Goal: Information Seeking & Learning: Learn about a topic

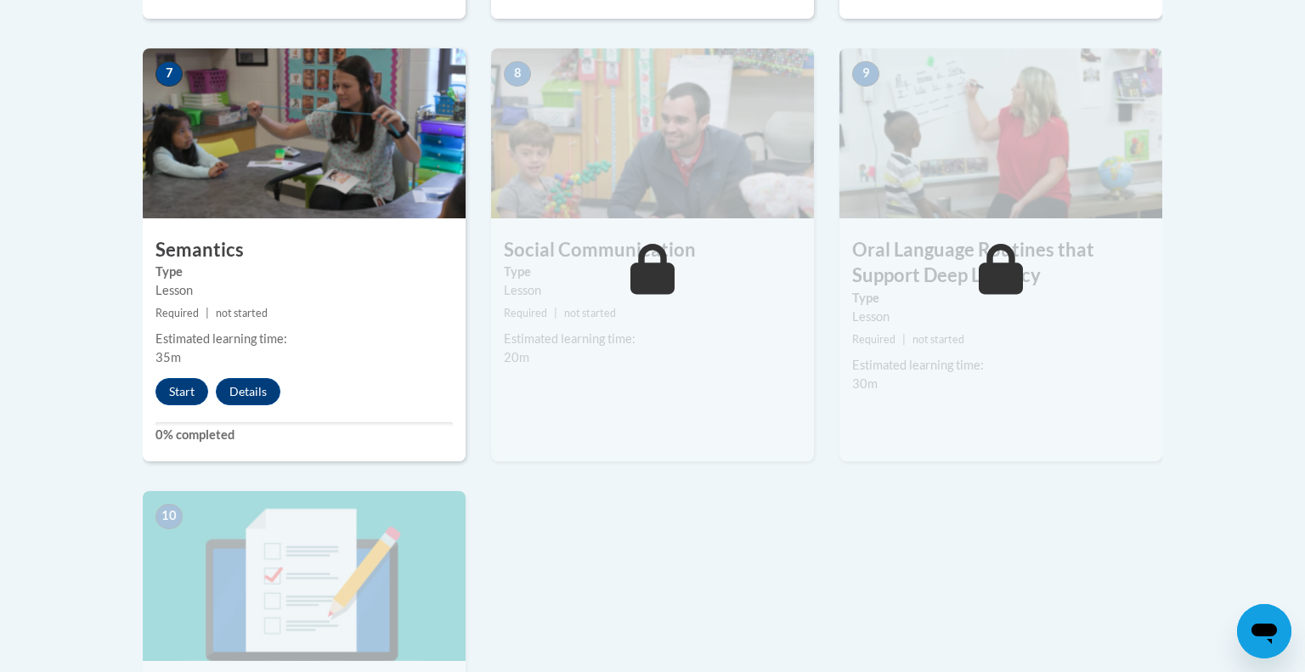
scroll to position [1461, 0]
click at [174, 390] on button "Start" at bounding box center [181, 390] width 53 height 27
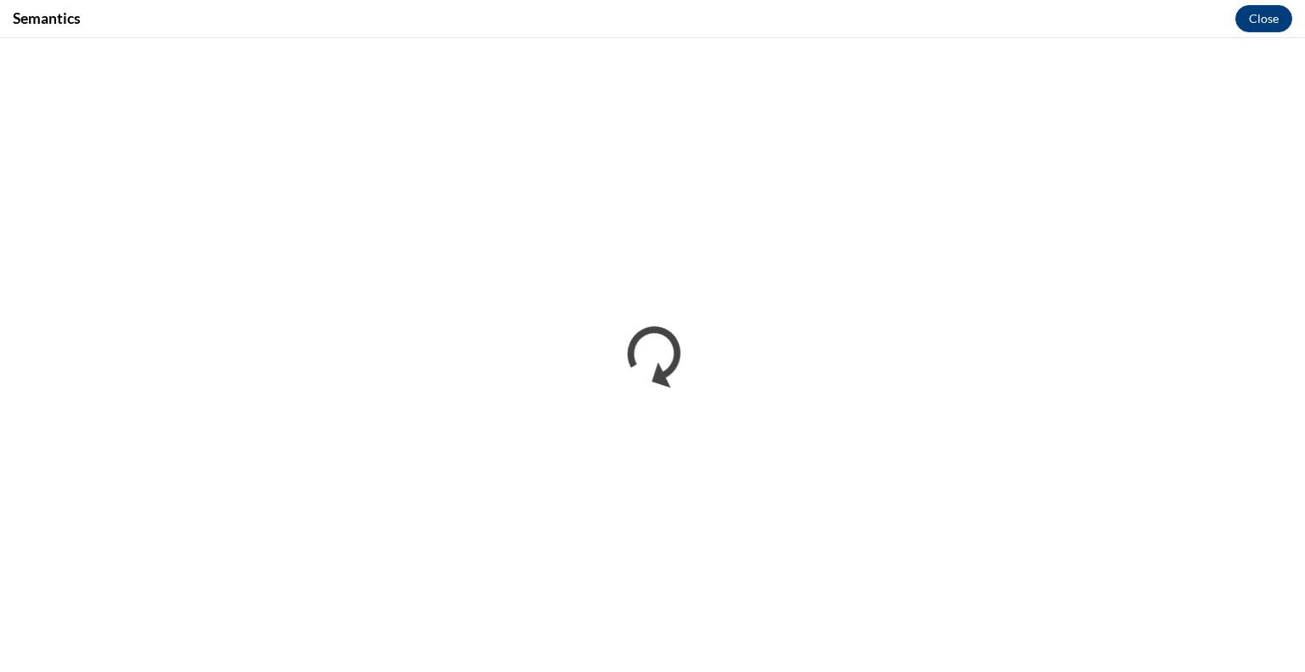
scroll to position [0, 0]
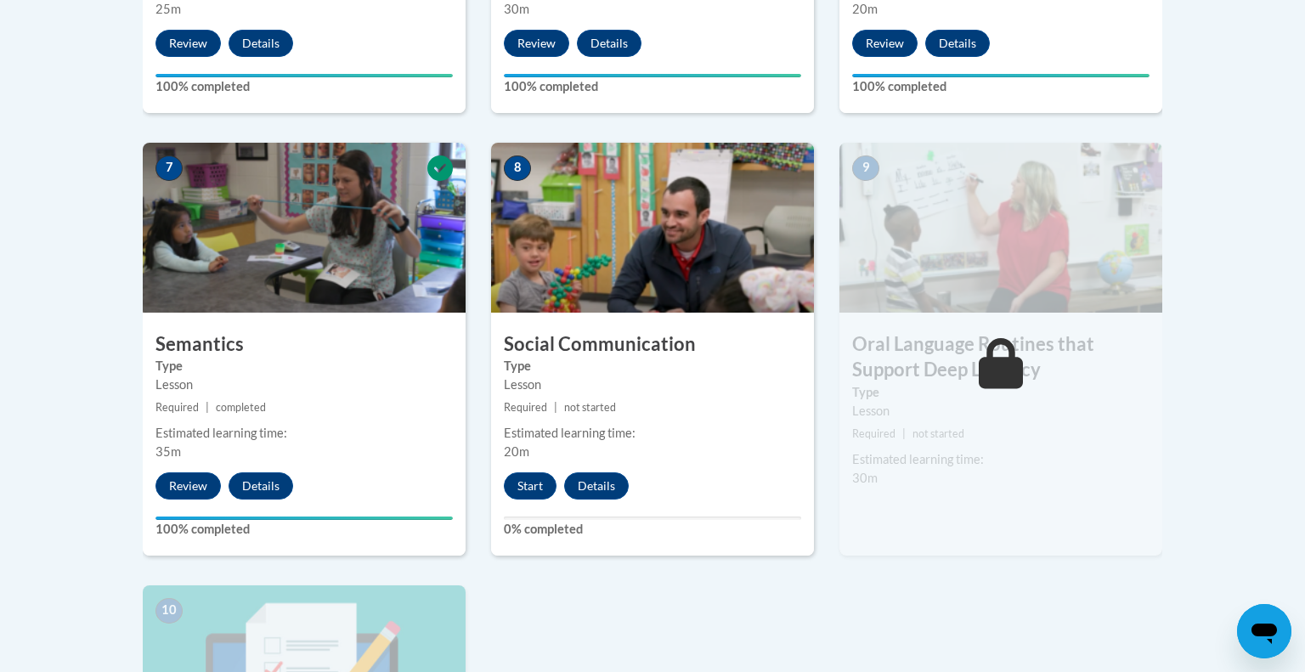
scroll to position [1365, 0]
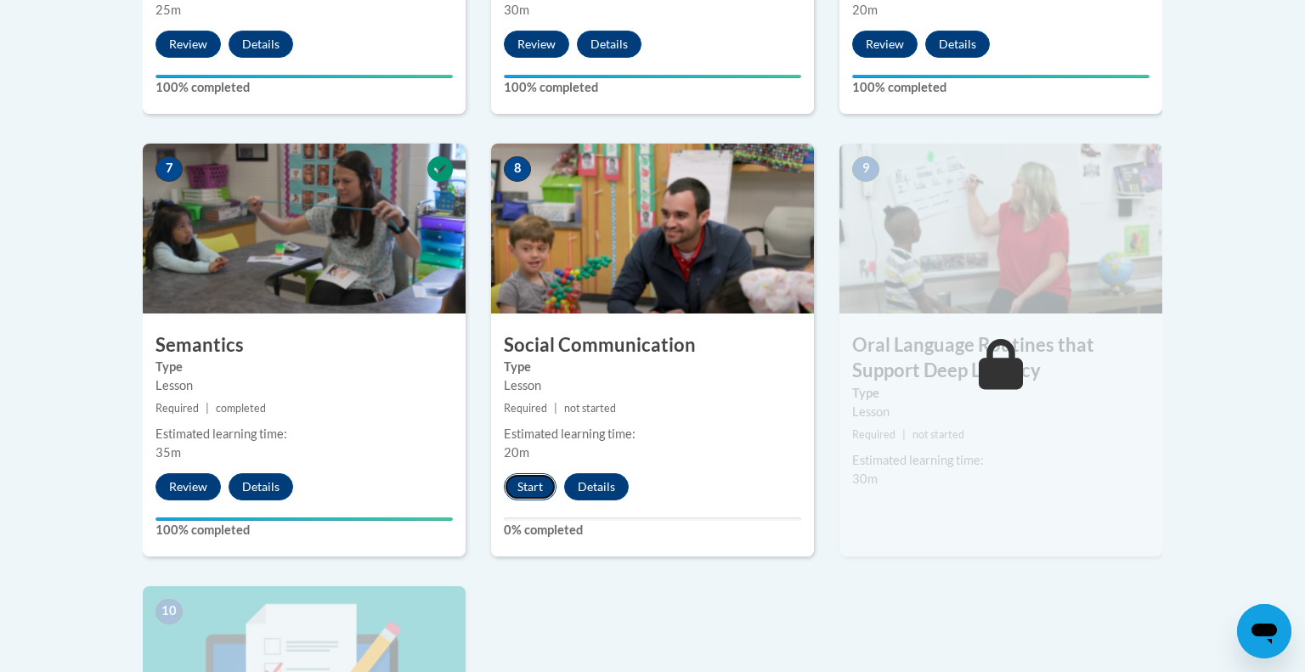
click at [537, 487] on button "Start" at bounding box center [530, 486] width 53 height 27
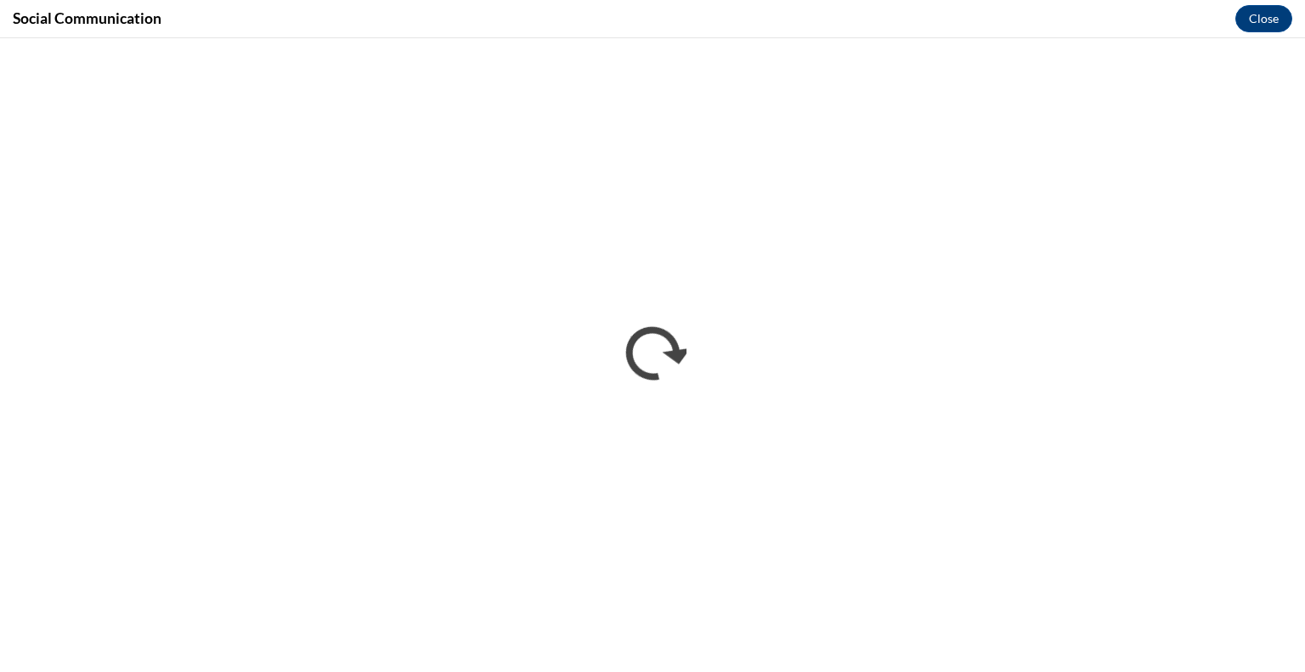
scroll to position [0, 0]
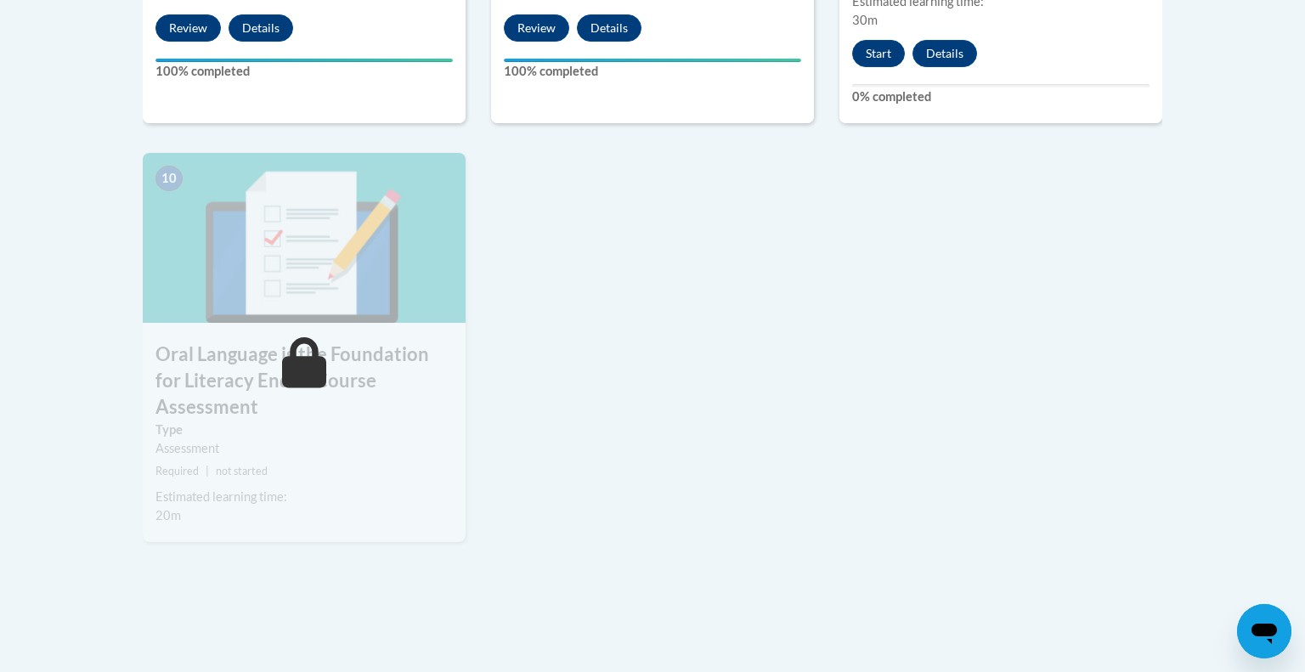
scroll to position [1827, 0]
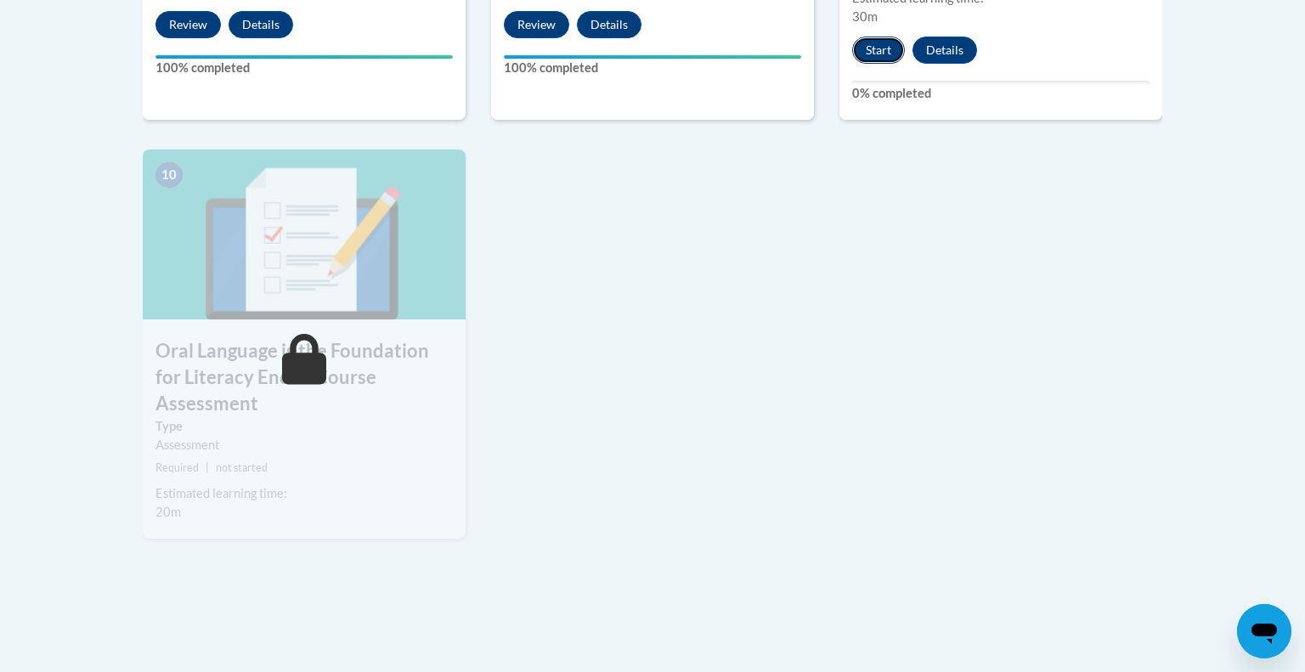
click at [883, 53] on button "Start" at bounding box center [878, 50] width 53 height 27
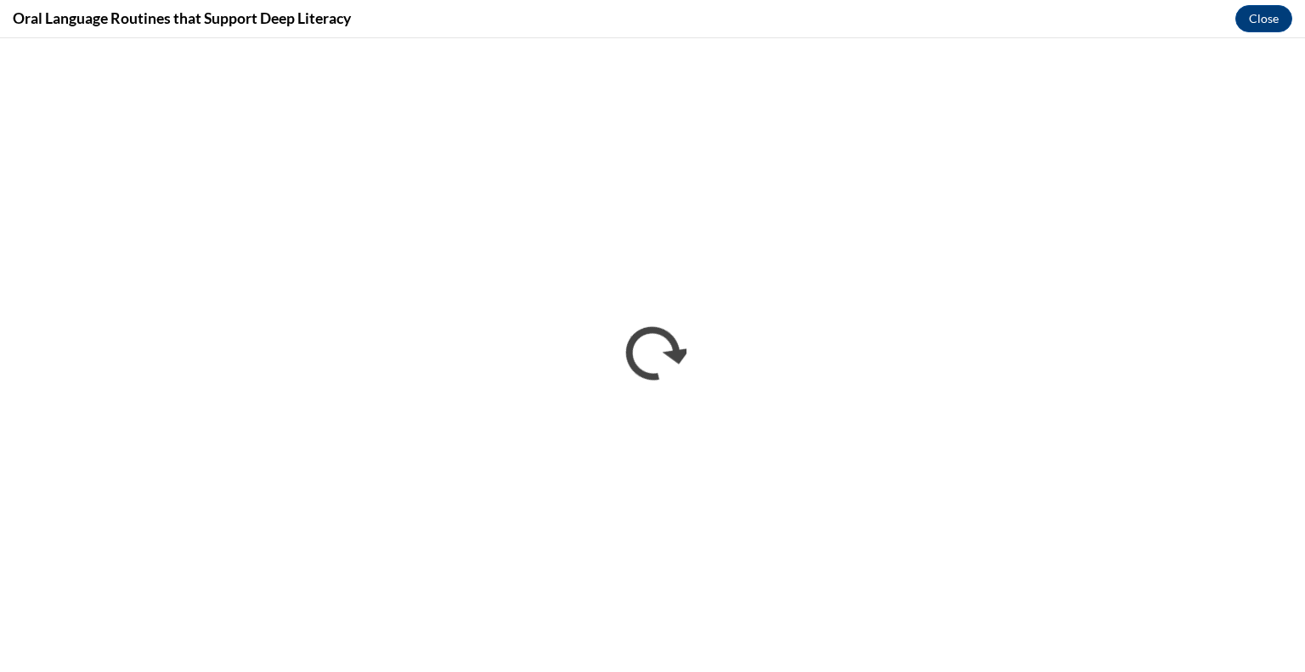
scroll to position [0, 0]
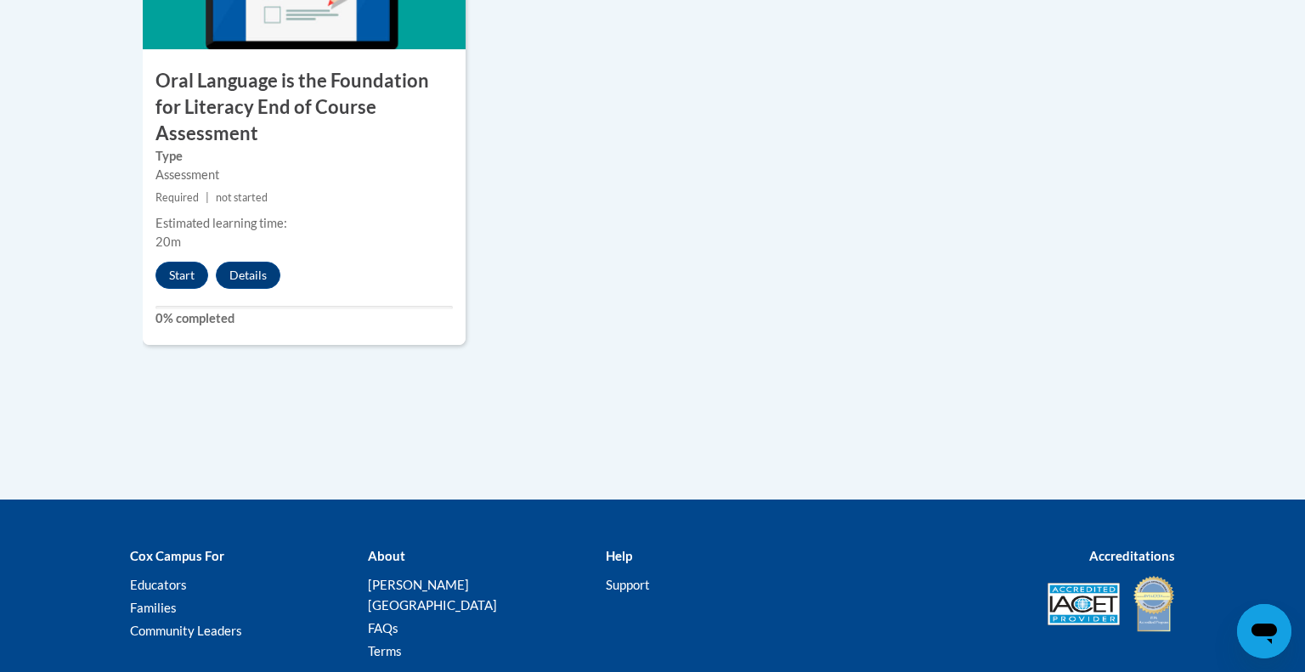
scroll to position [2178, 0]
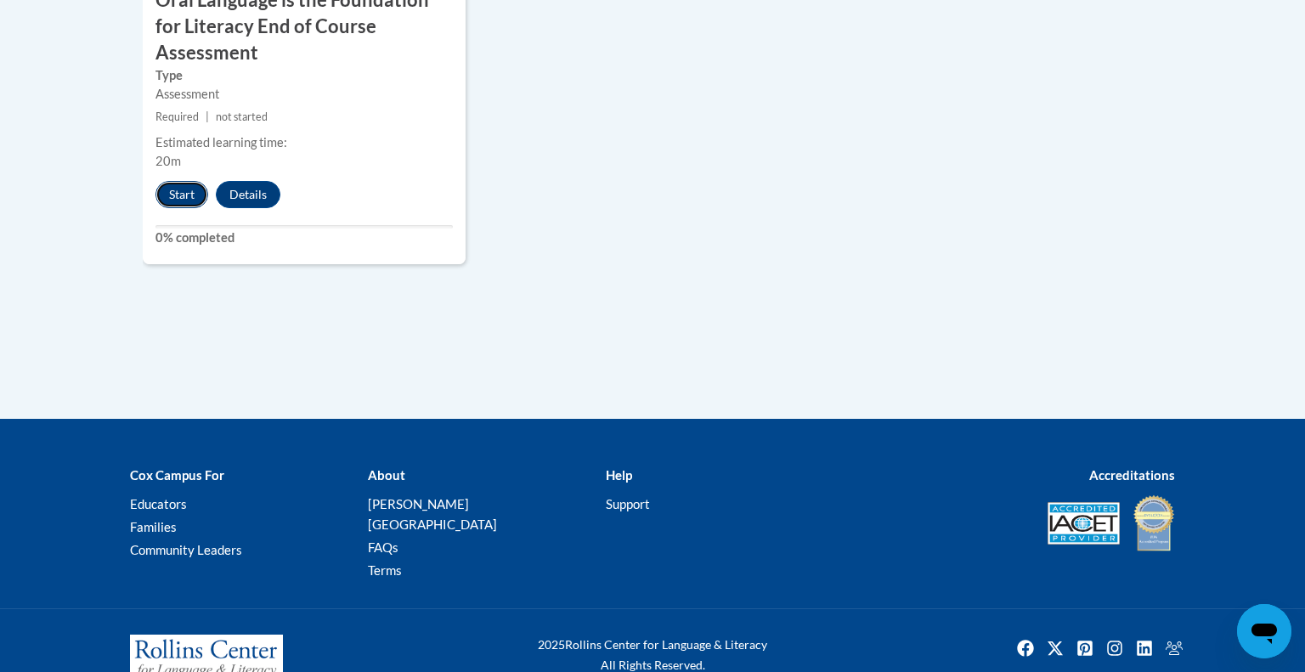
click at [184, 181] on button "Start" at bounding box center [181, 194] width 53 height 27
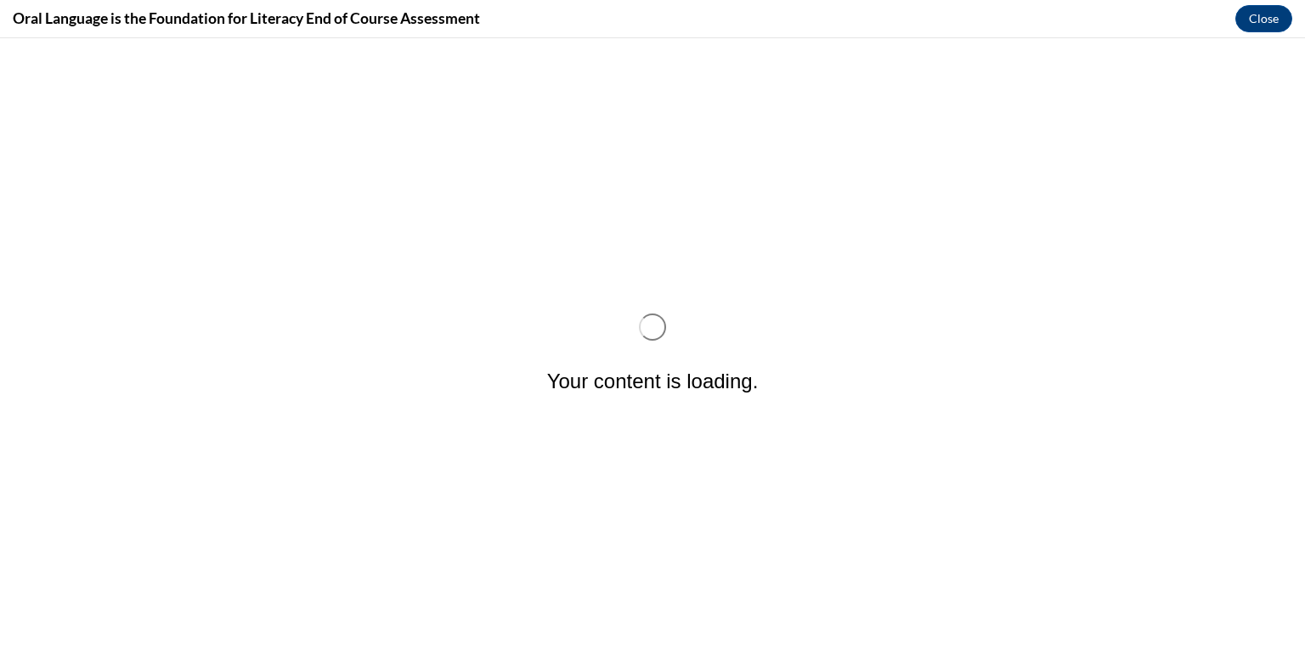
scroll to position [0, 0]
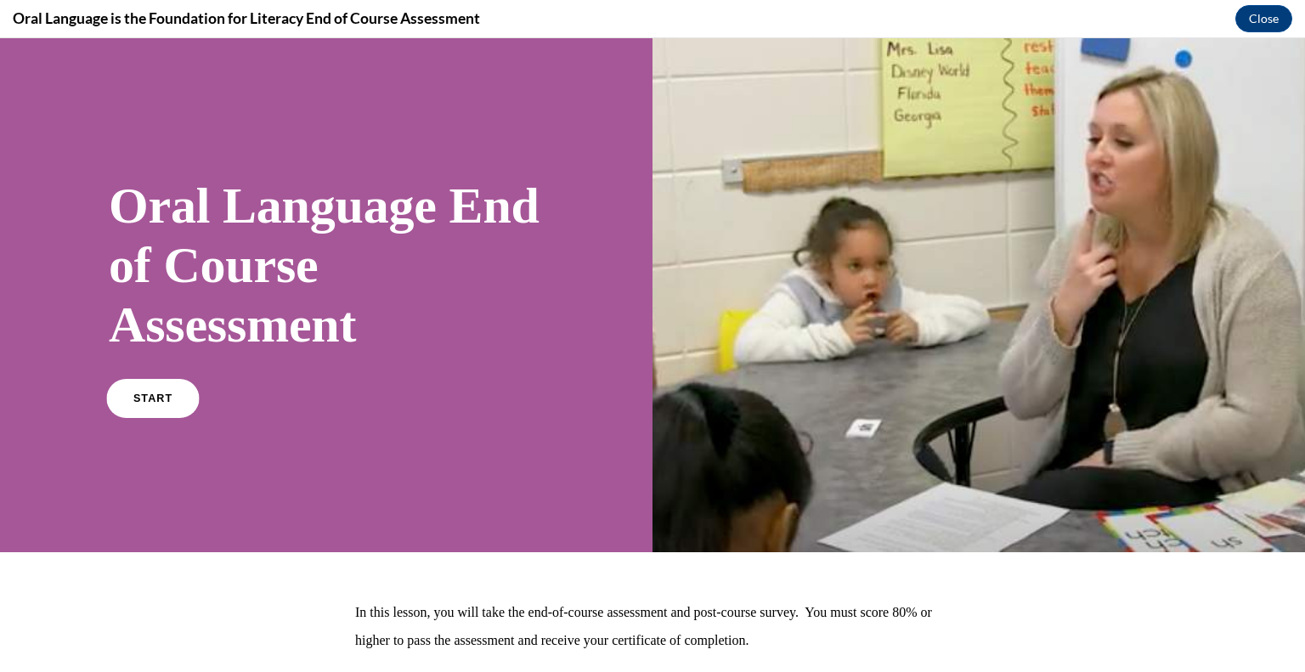
click at [150, 392] on link "START" at bounding box center [152, 398] width 93 height 39
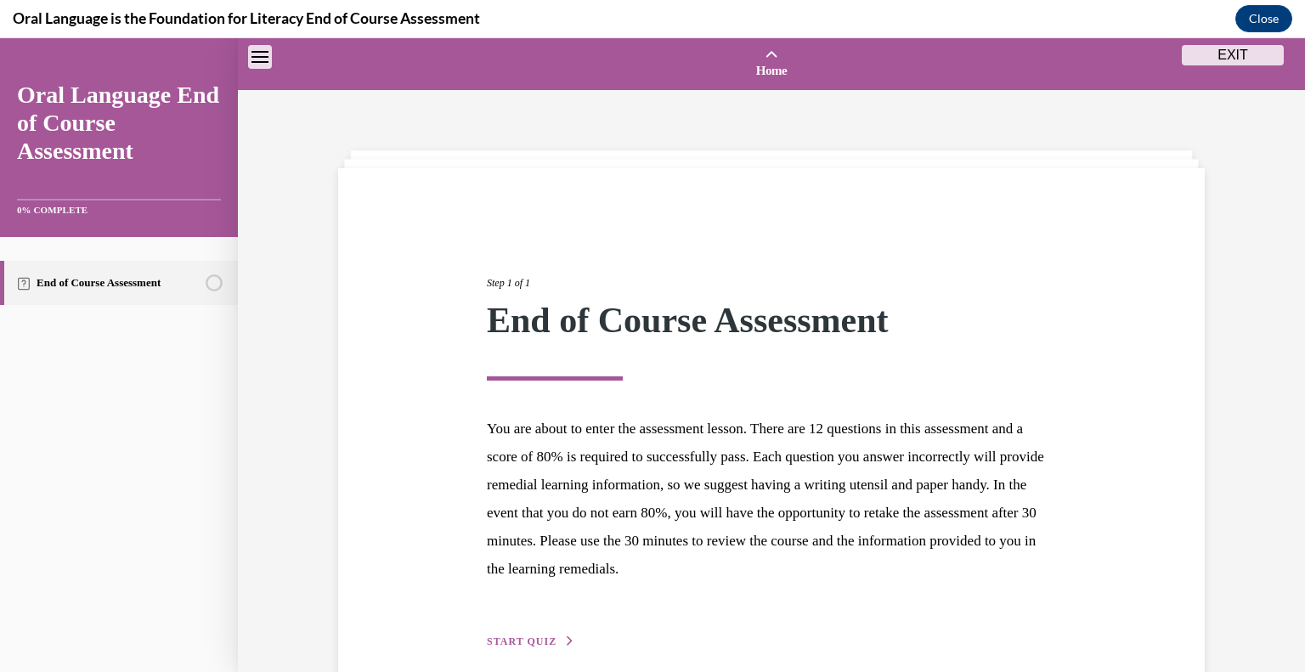
scroll to position [52, 0]
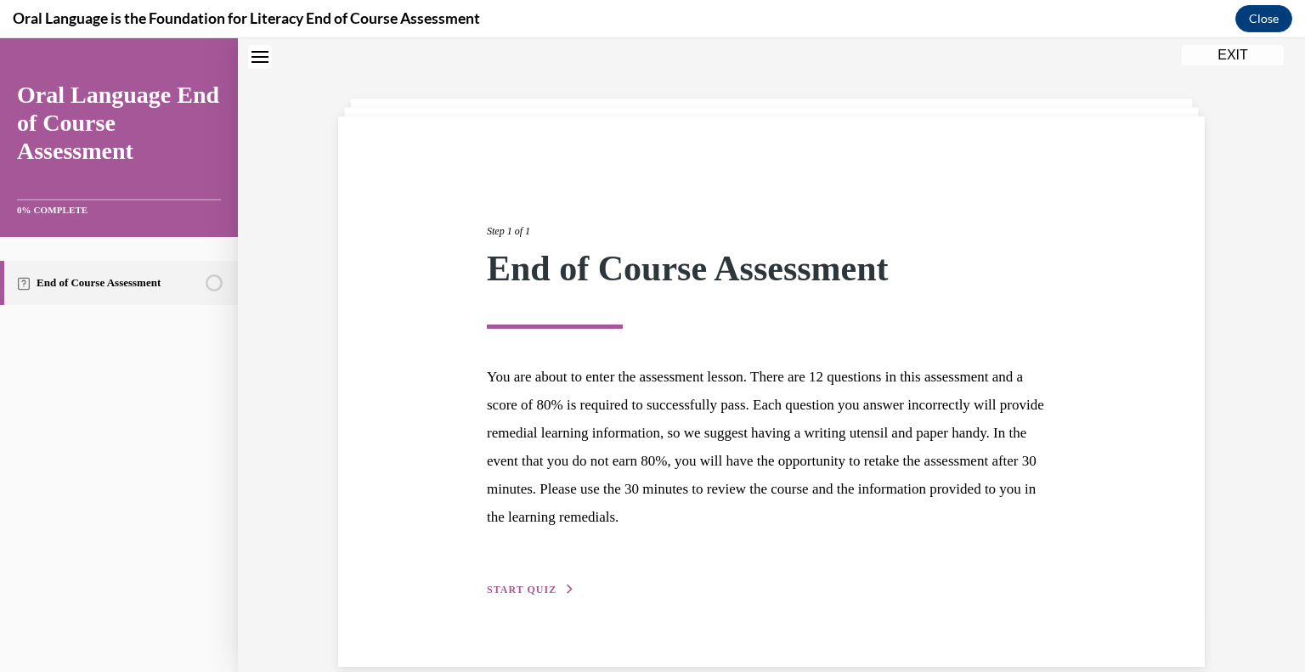
click at [535, 589] on span "START QUIZ" at bounding box center [522, 589] width 70 height 12
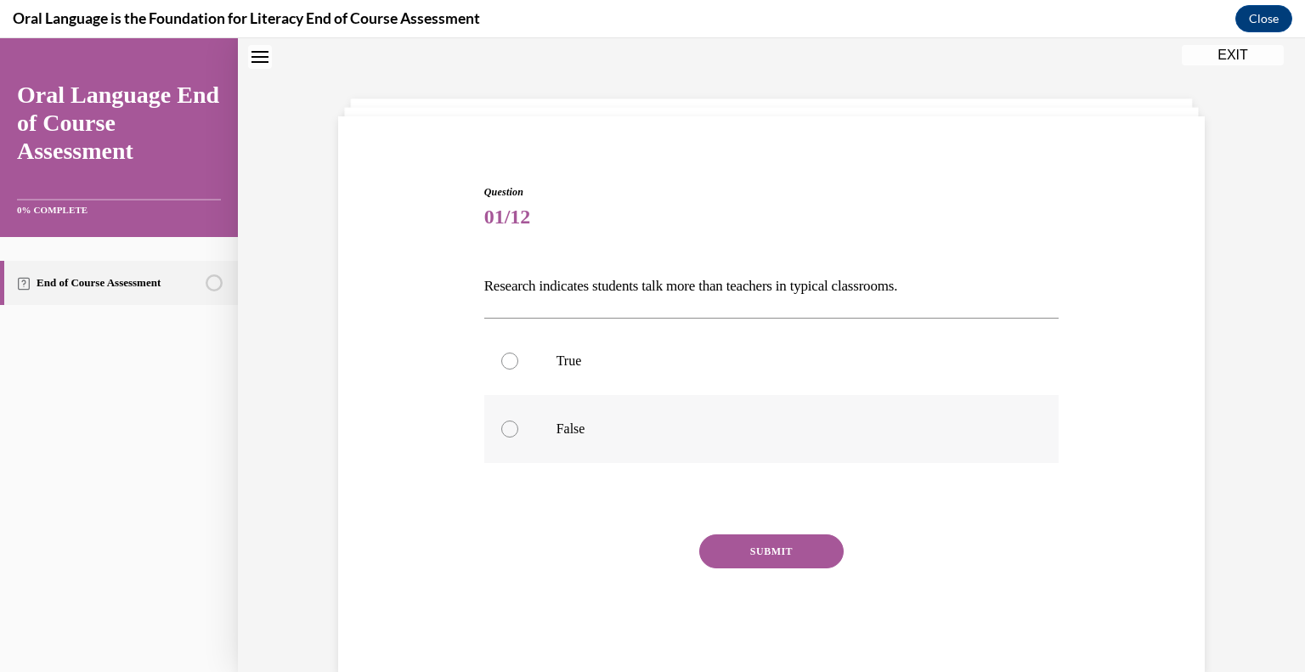
click at [510, 430] on div at bounding box center [509, 428] width 17 height 17
click at [510, 430] on input "False" at bounding box center [509, 428] width 17 height 17
radio input "true"
click at [751, 537] on button "SUBMIT" at bounding box center [771, 551] width 144 height 34
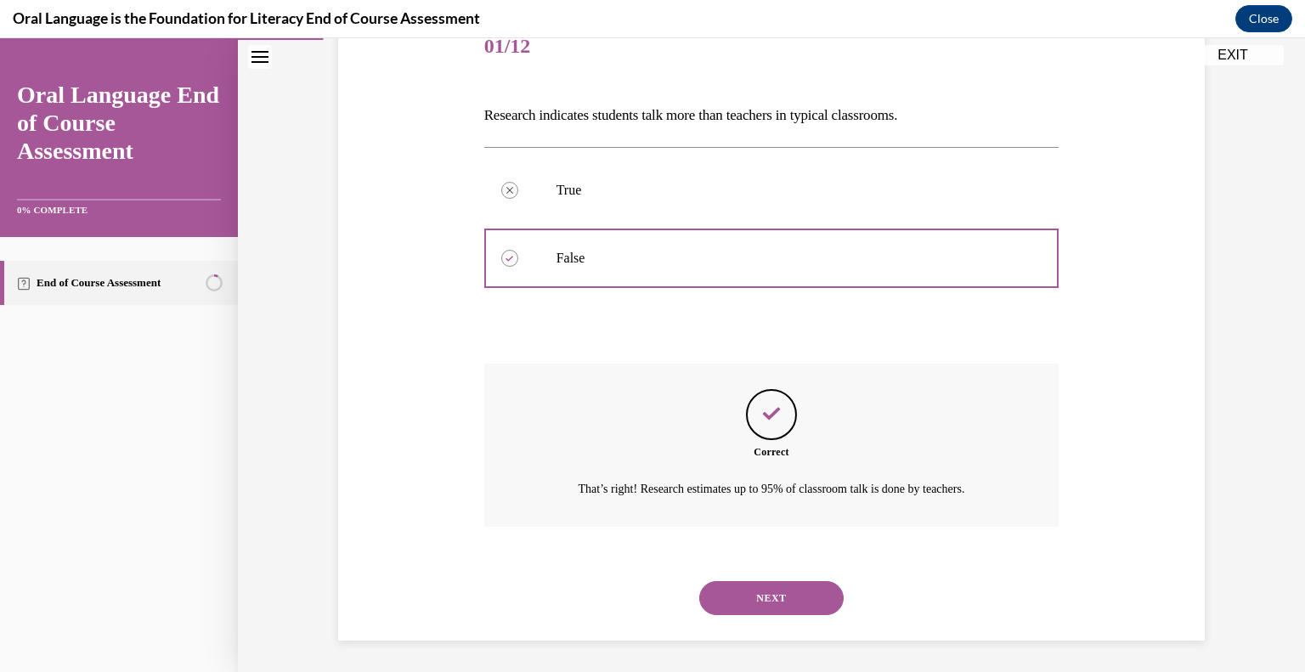
scroll to position [224, 0]
click at [778, 591] on button "NEXT" at bounding box center [771, 596] width 144 height 34
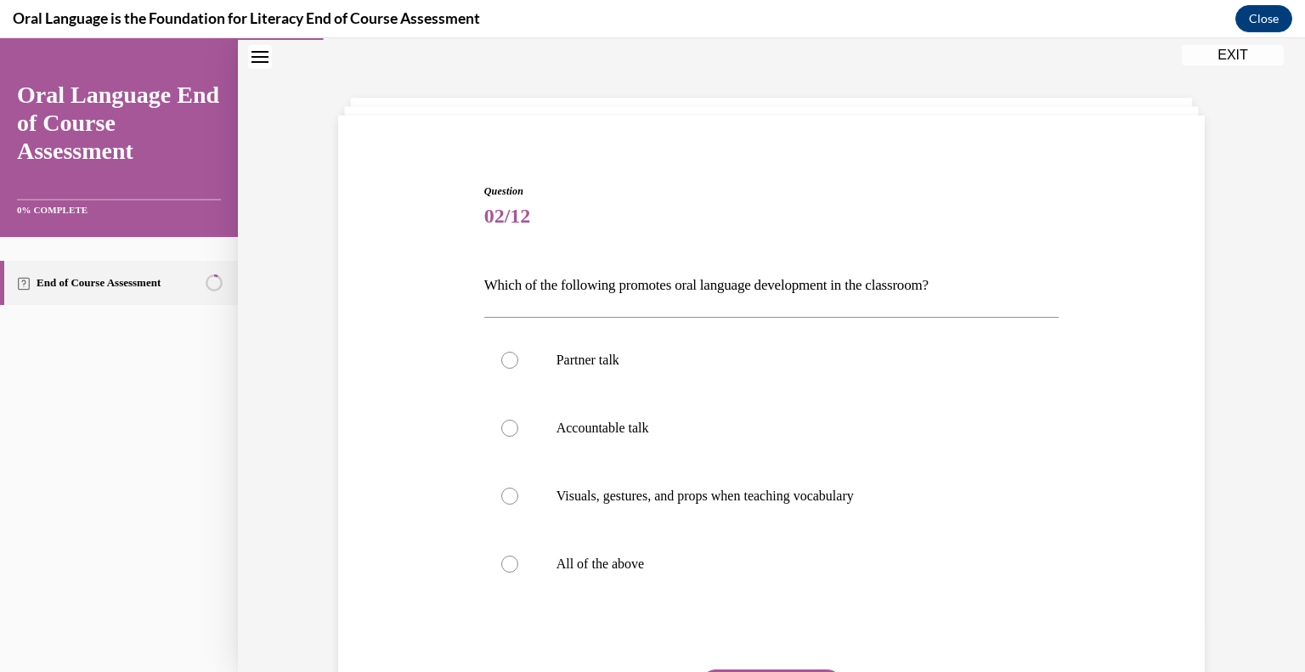
scroll to position [86, 0]
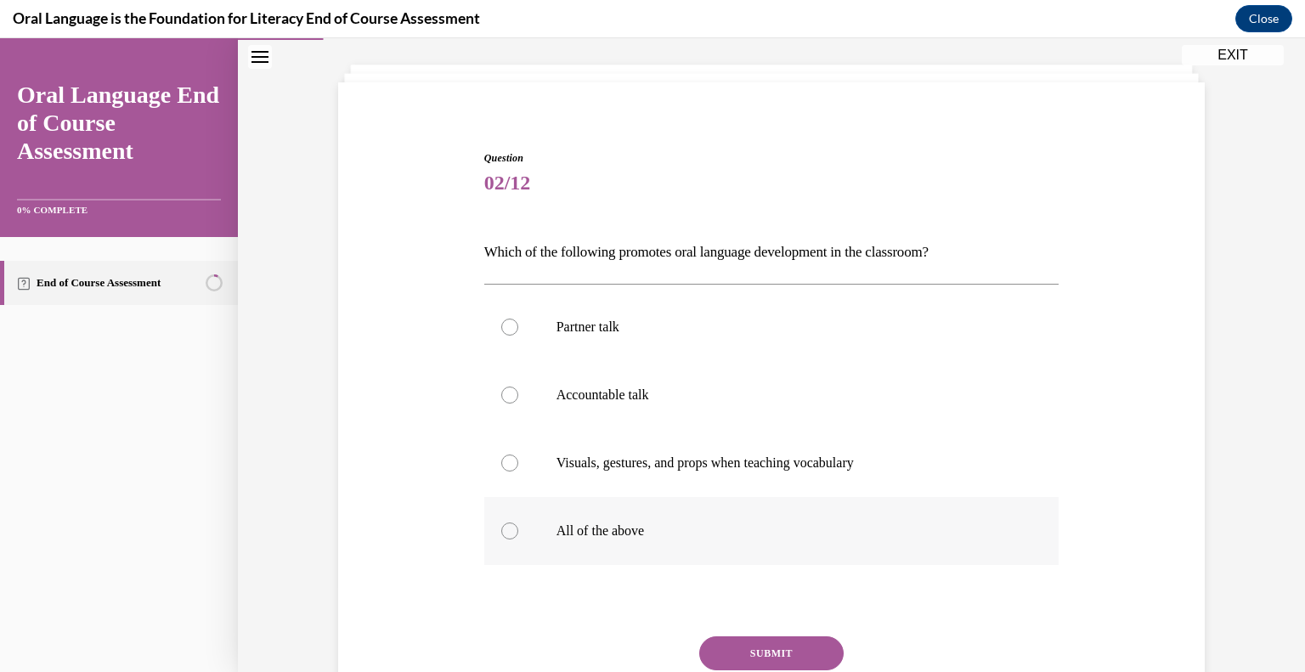
click at [599, 540] on label "All of the above" at bounding box center [771, 531] width 575 height 68
click at [518, 539] on input "All of the above" at bounding box center [509, 530] width 17 height 17
radio input "true"
click at [732, 634] on div "Question 02/12 Which of the following promotes oral language development in the…" at bounding box center [771, 462] width 575 height 625
click at [733, 646] on button "SUBMIT" at bounding box center [771, 653] width 144 height 34
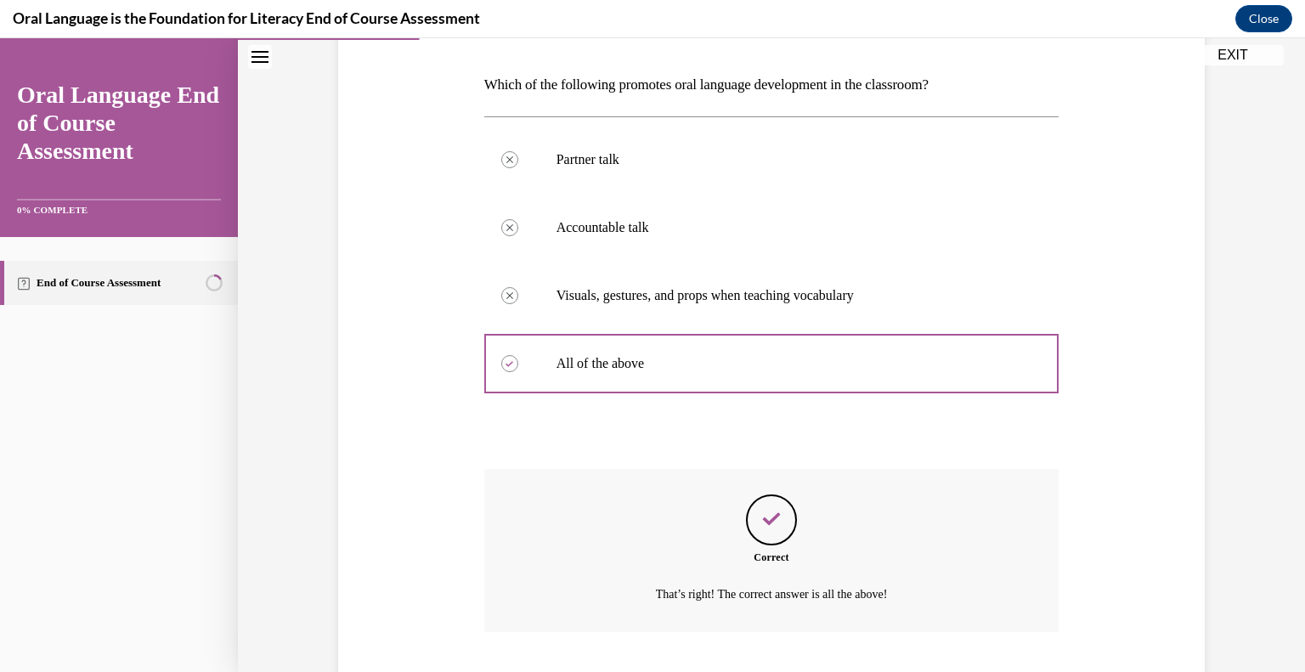
scroll to position [360, 0]
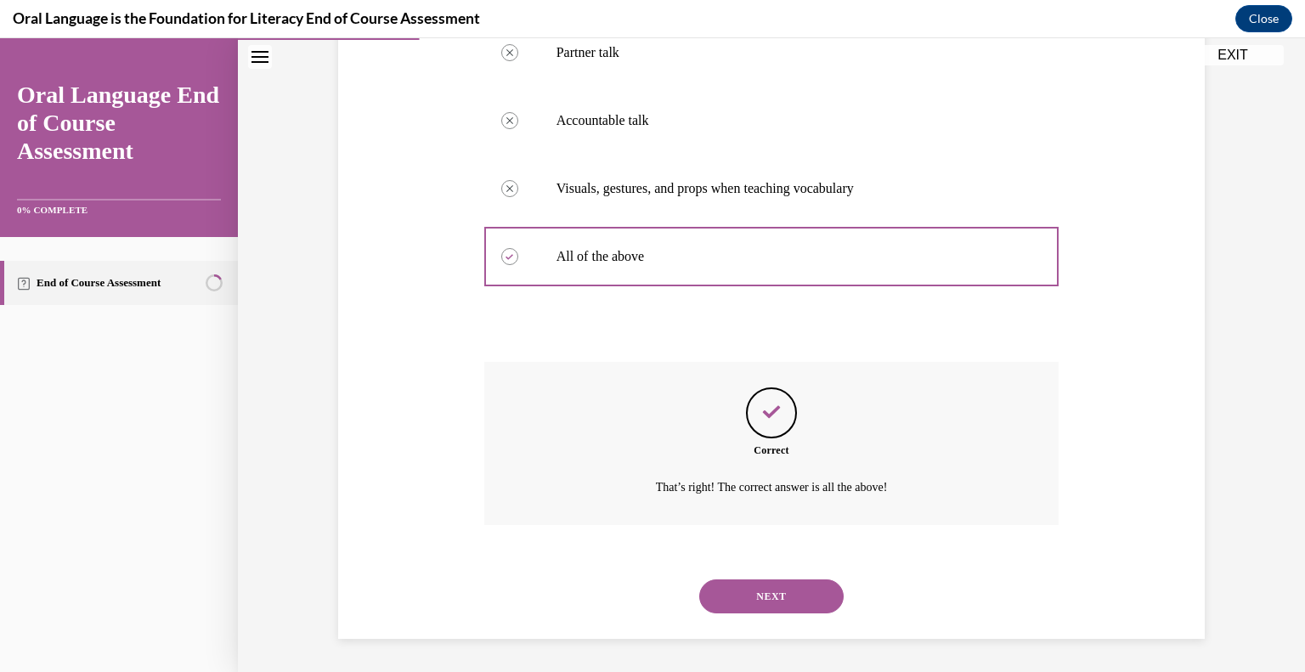
click at [766, 599] on button "NEXT" at bounding box center [771, 596] width 144 height 34
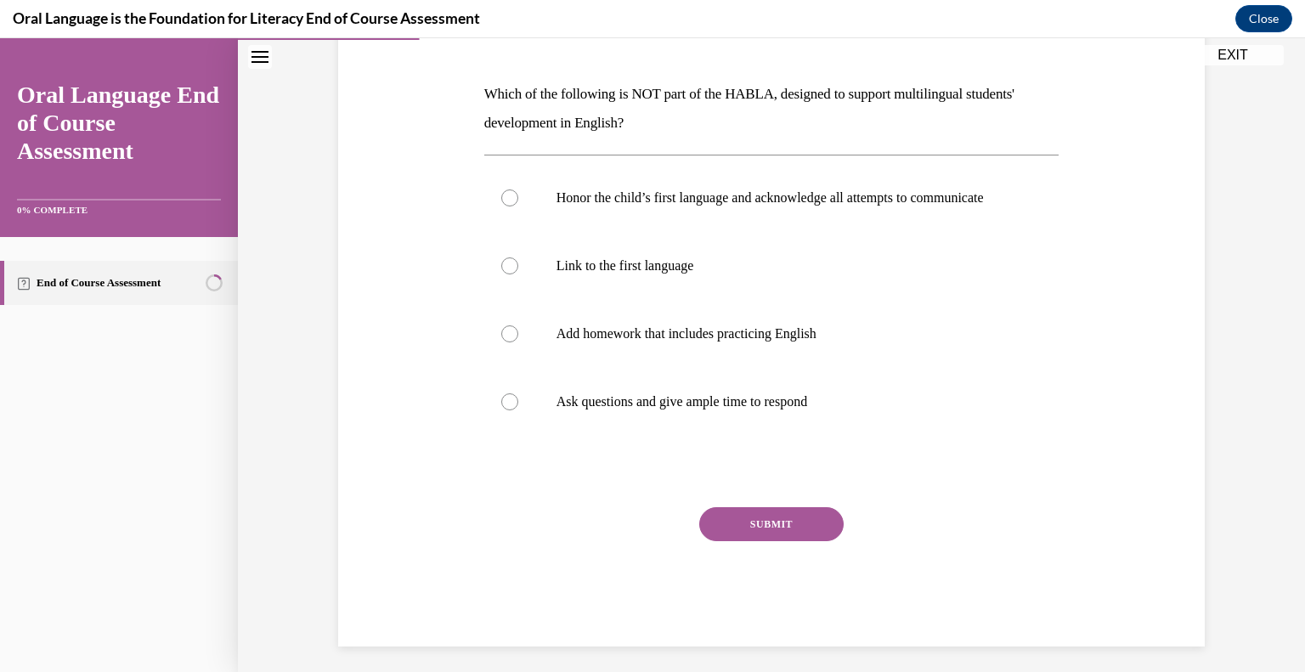
scroll to position [251, 0]
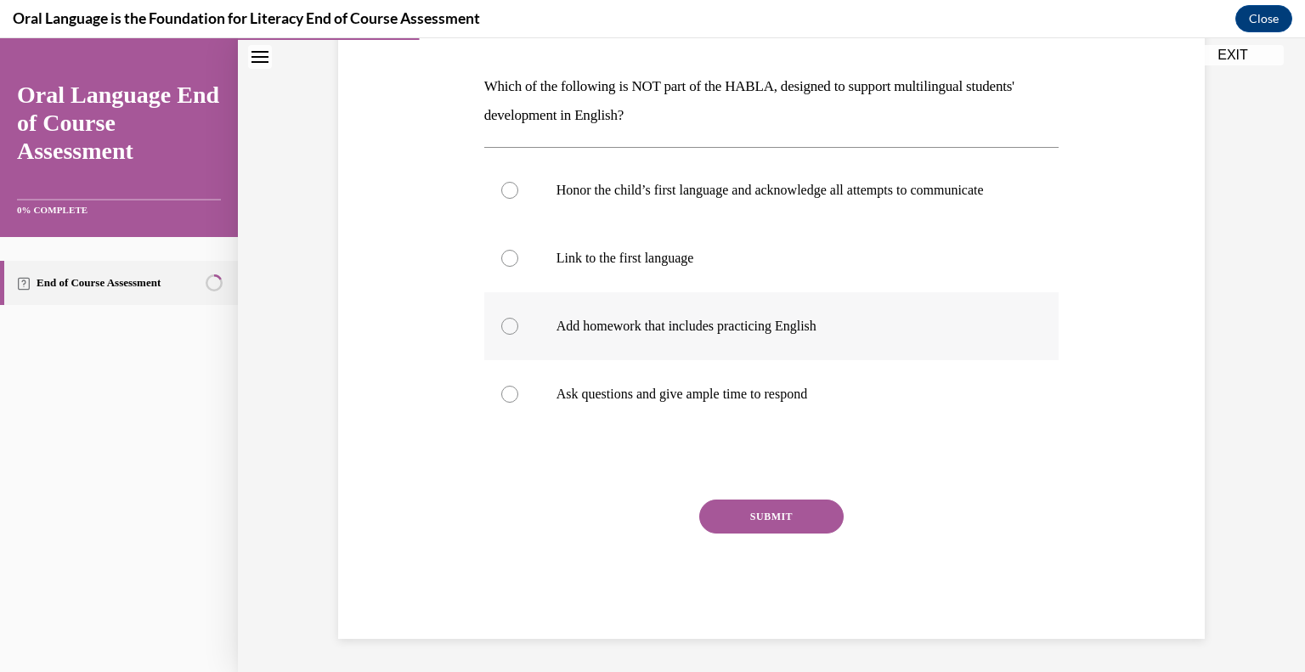
click at [666, 358] on label "Add homework that includes practicing English" at bounding box center [771, 326] width 575 height 68
click at [518, 335] on input "Add homework that includes practicing English" at bounding box center [509, 326] width 17 height 17
radio input "true"
click at [733, 528] on button "SUBMIT" at bounding box center [771, 516] width 144 height 34
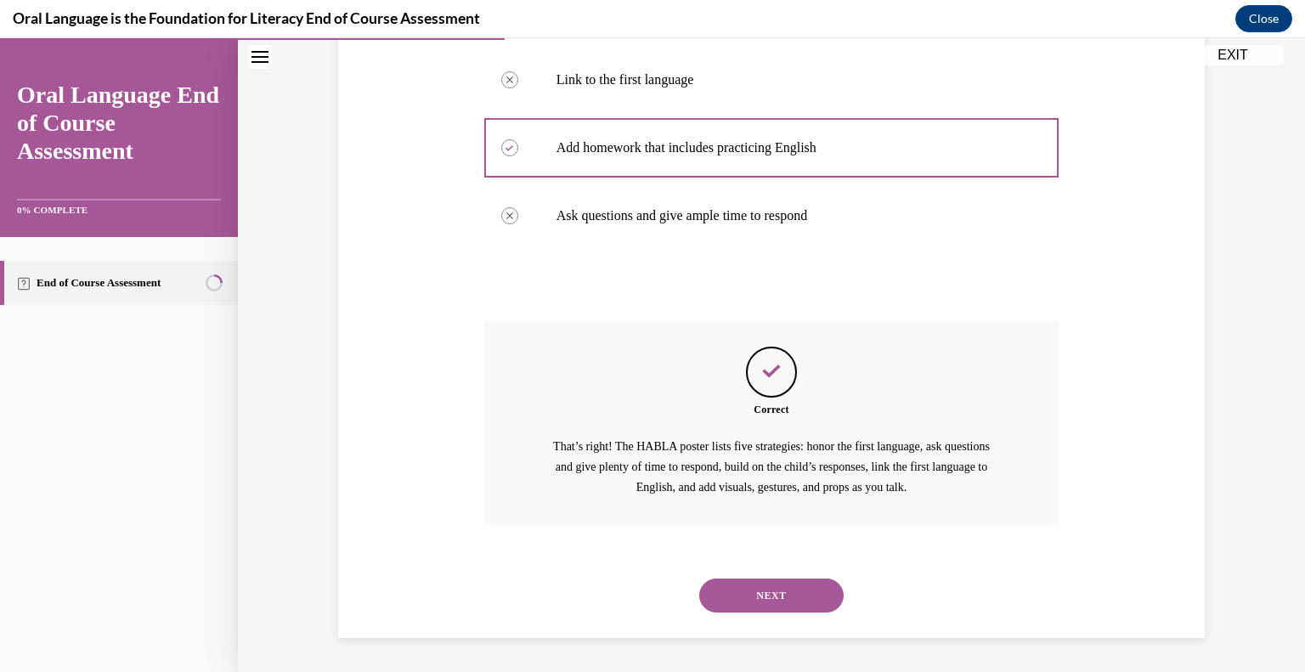
scroll to position [446, 0]
click at [750, 598] on button "NEXT" at bounding box center [771, 595] width 144 height 34
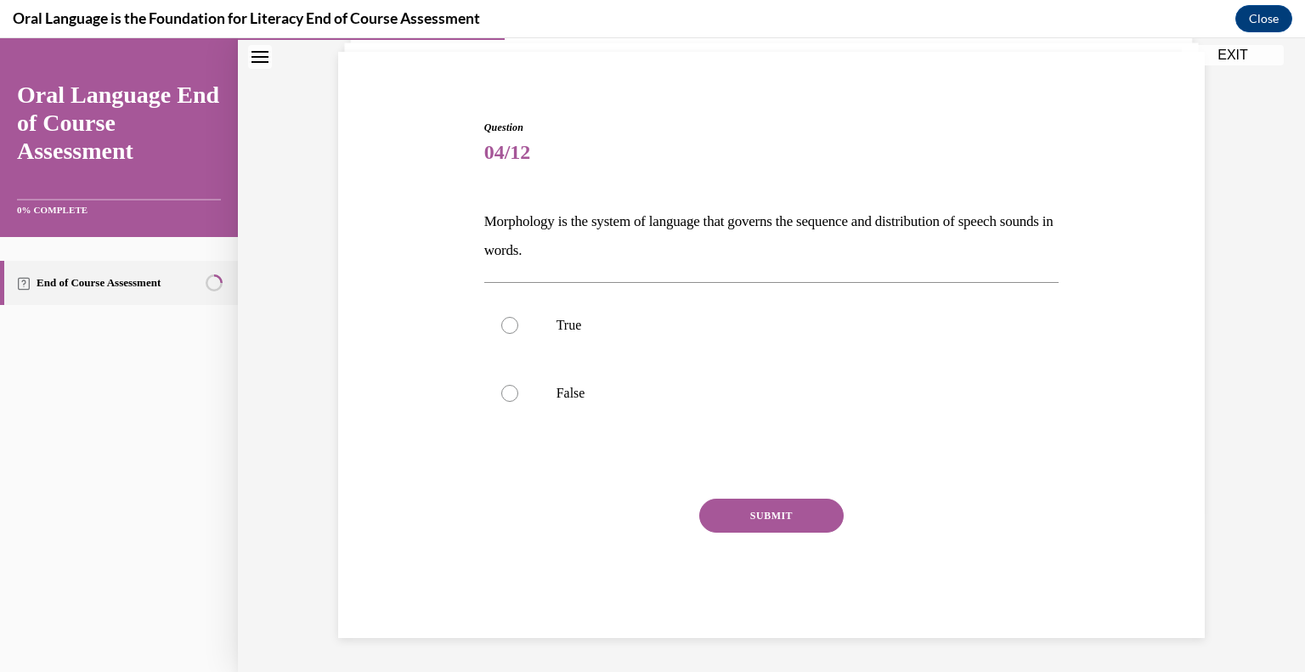
scroll to position [116, 0]
click at [513, 389] on div at bounding box center [509, 394] width 17 height 17
click at [513, 389] on input "False" at bounding box center [509, 394] width 17 height 17
radio input "true"
click at [765, 508] on button "SUBMIT" at bounding box center [771, 516] width 144 height 34
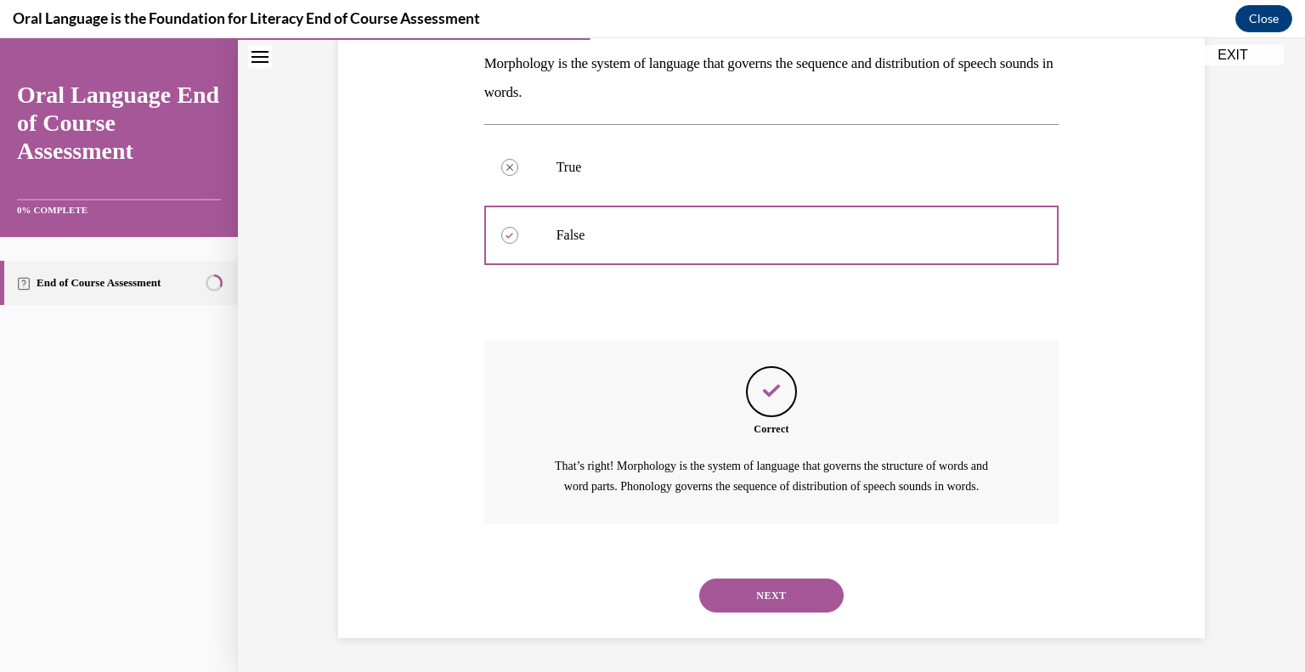
scroll to position [293, 0]
click at [757, 595] on button "NEXT" at bounding box center [771, 595] width 144 height 34
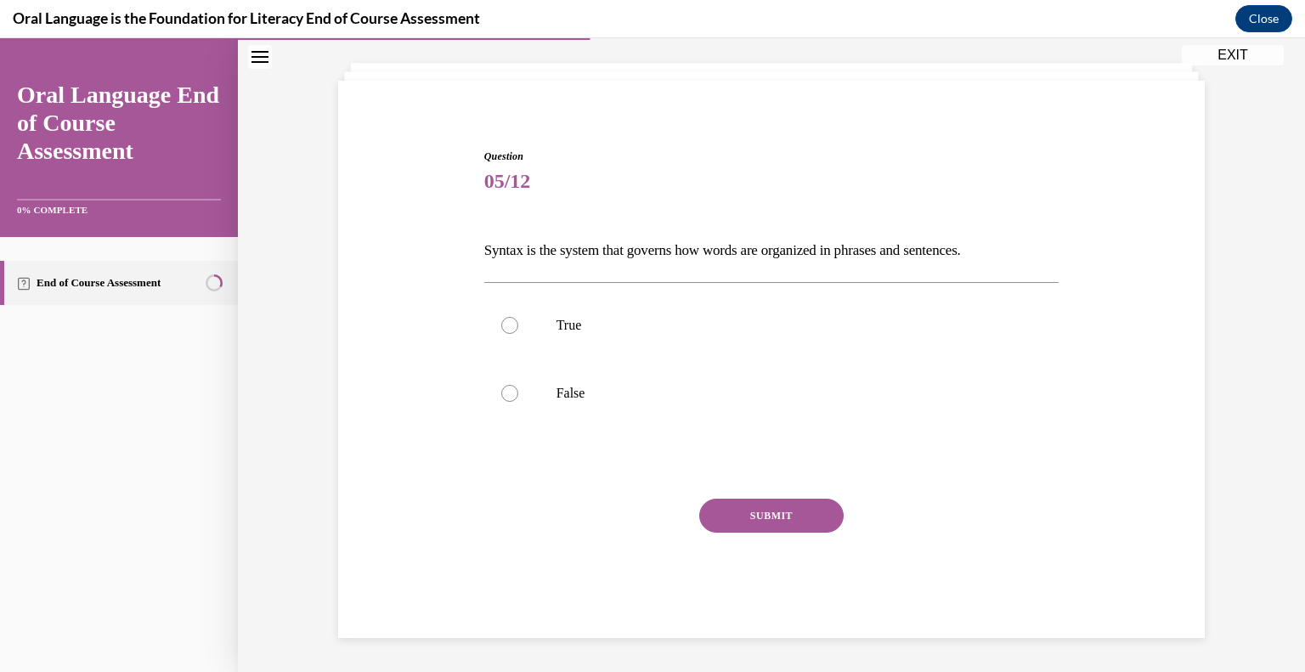
scroll to position [87, 0]
click at [769, 349] on label "True" at bounding box center [771, 326] width 575 height 68
click at [518, 335] on input "True" at bounding box center [509, 326] width 17 height 17
radio input "true"
click at [758, 522] on button "SUBMIT" at bounding box center [771, 516] width 144 height 34
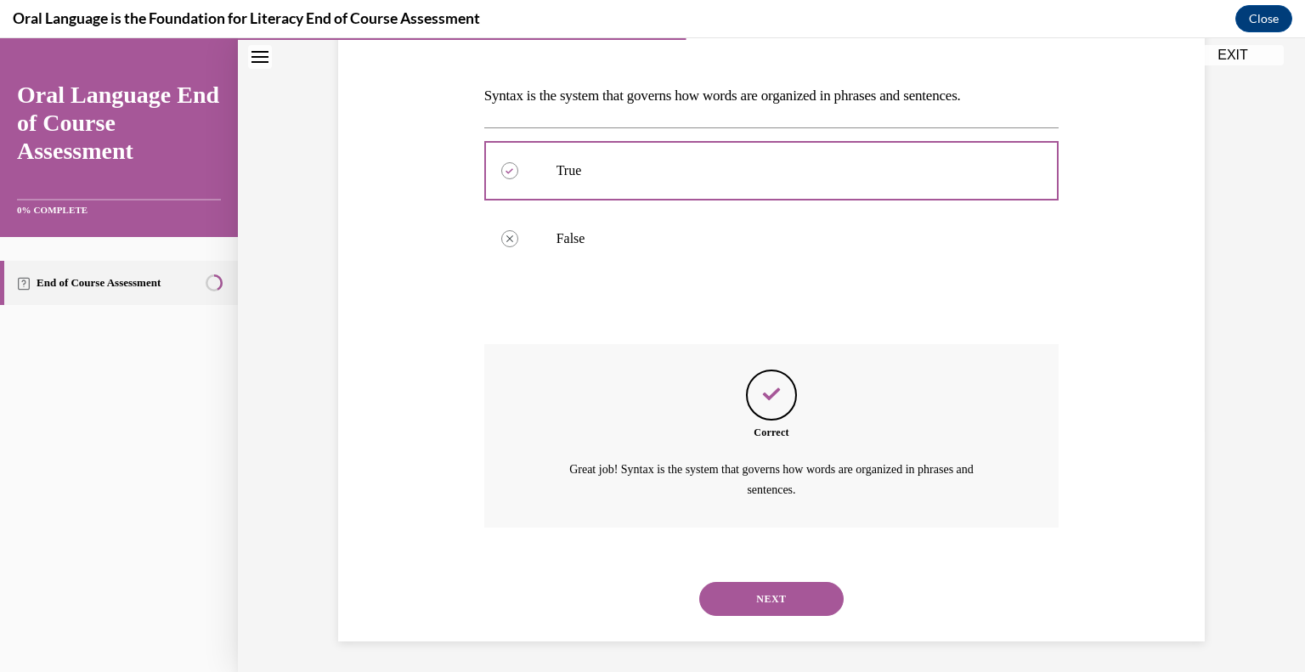
scroll to position [245, 0]
click at [764, 595] on button "NEXT" at bounding box center [771, 596] width 144 height 34
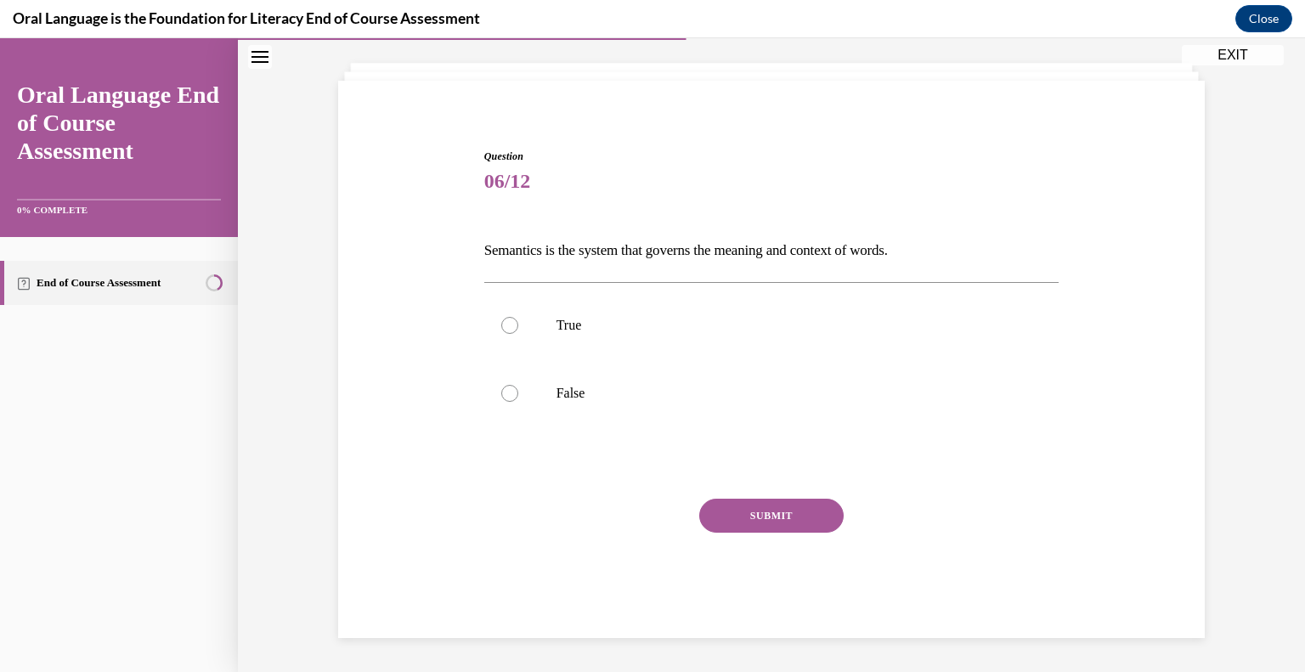
scroll to position [87, 0]
click at [535, 341] on label "True" at bounding box center [771, 326] width 575 height 68
click at [518, 335] on input "True" at bounding box center [509, 326] width 17 height 17
radio input "true"
click at [713, 515] on button "SUBMIT" at bounding box center [771, 516] width 144 height 34
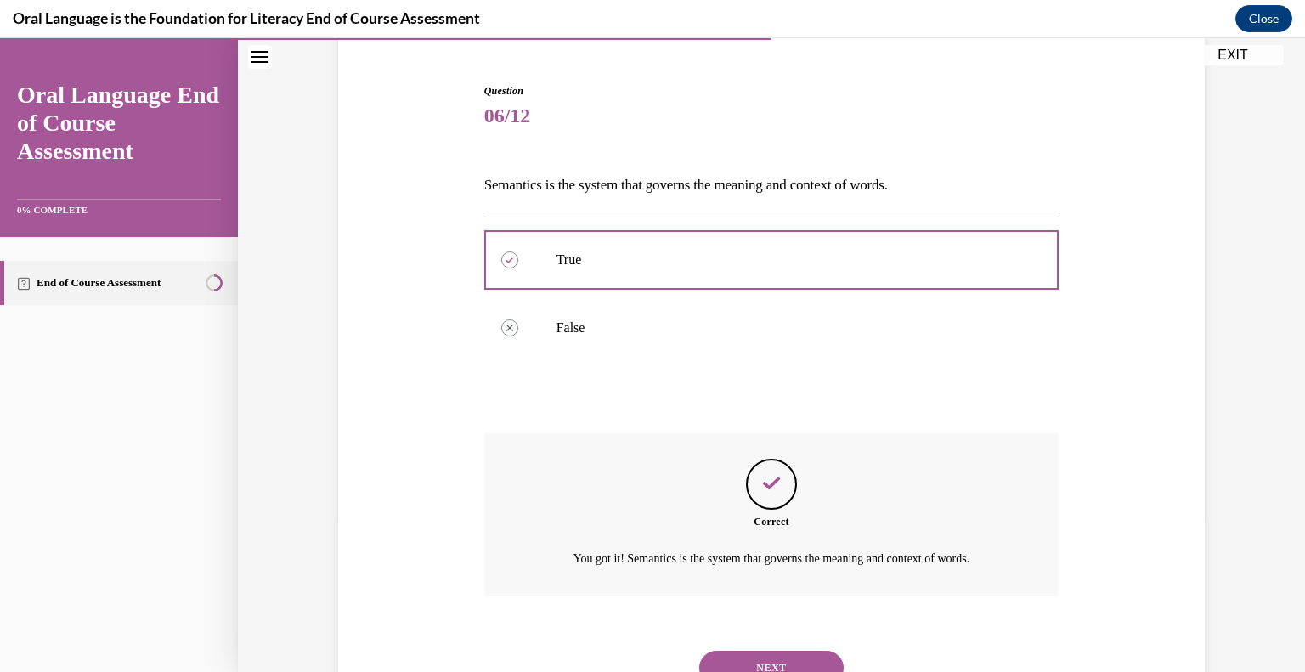
scroll to position [224, 0]
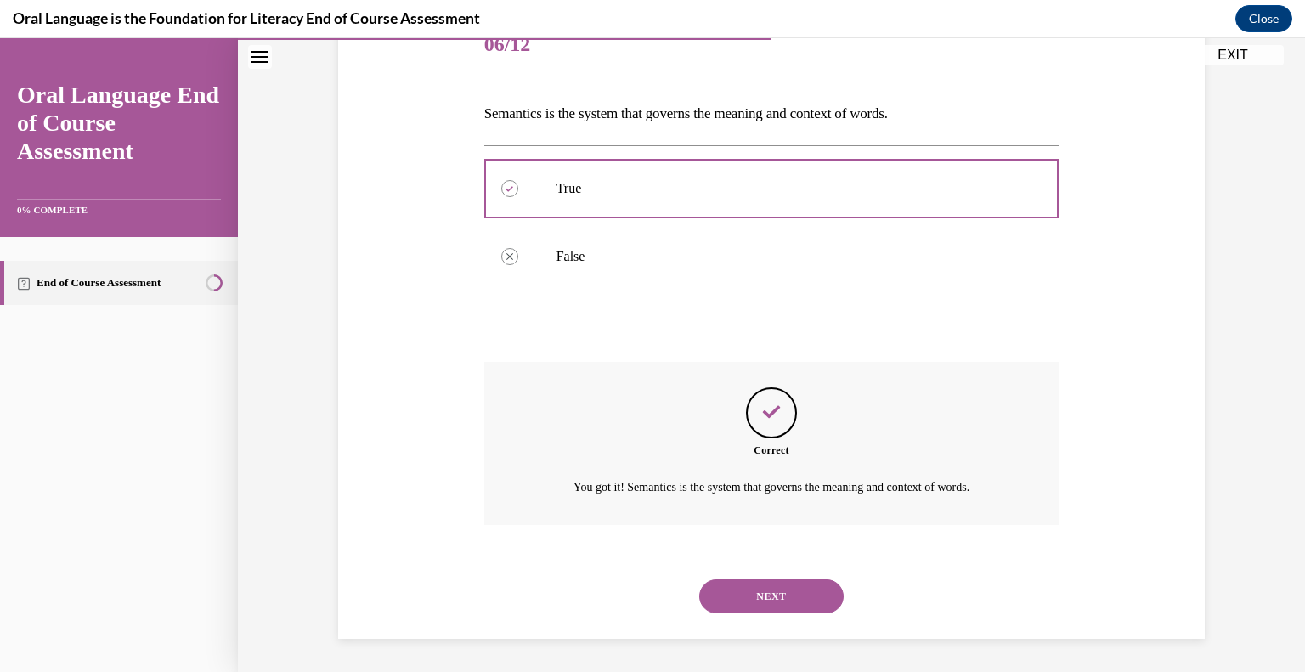
click at [765, 596] on button "NEXT" at bounding box center [771, 596] width 144 height 34
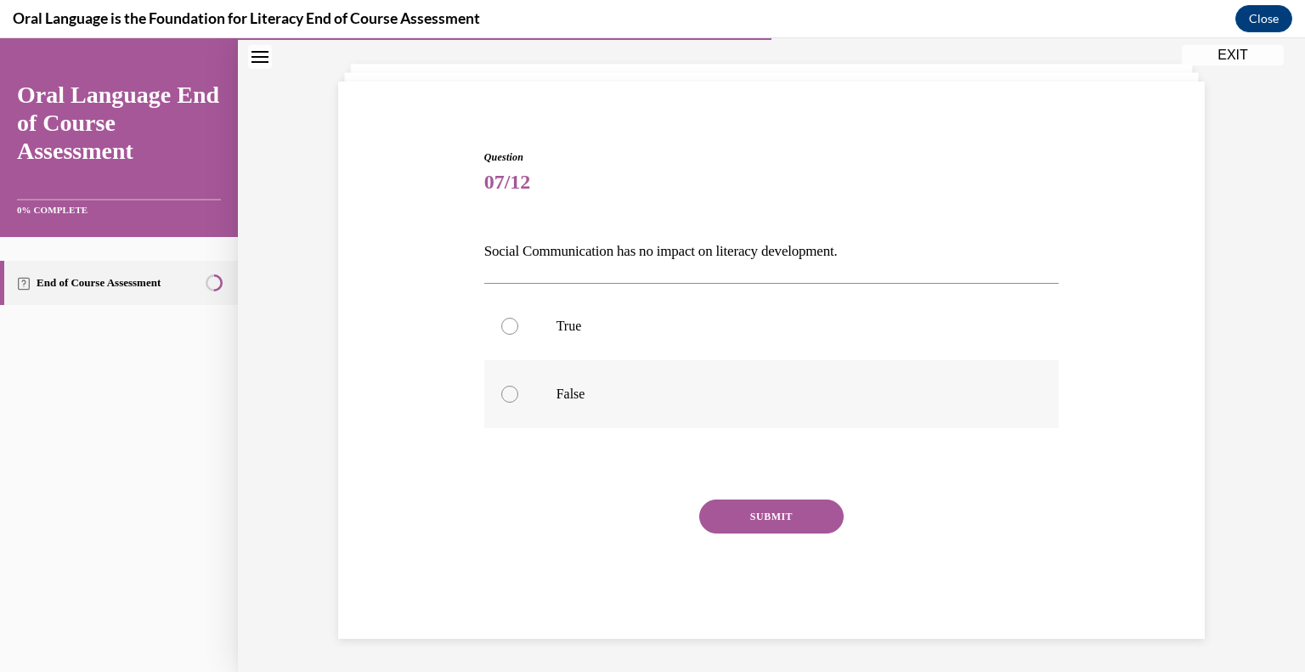
click at [526, 396] on label "False" at bounding box center [771, 394] width 575 height 68
click at [518, 396] on input "False" at bounding box center [509, 394] width 17 height 17
radio input "true"
click at [764, 515] on button "SUBMIT" at bounding box center [771, 516] width 144 height 34
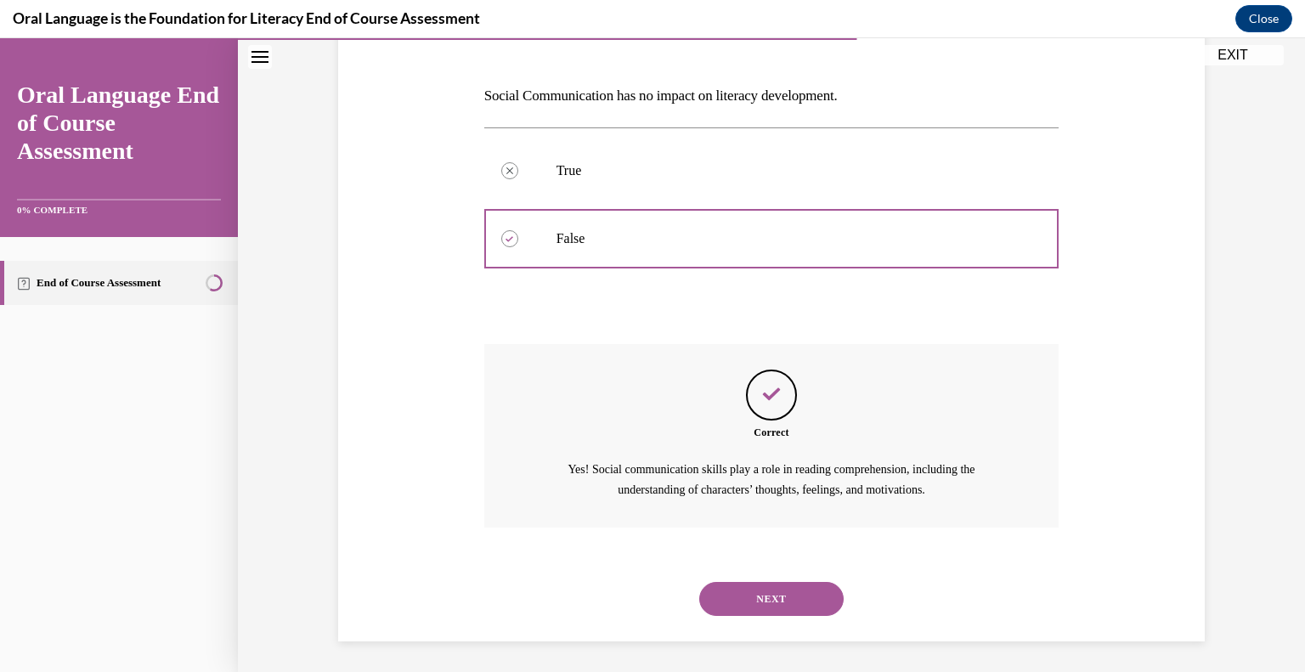
scroll to position [245, 0]
click at [758, 590] on button "NEXT" at bounding box center [771, 596] width 144 height 34
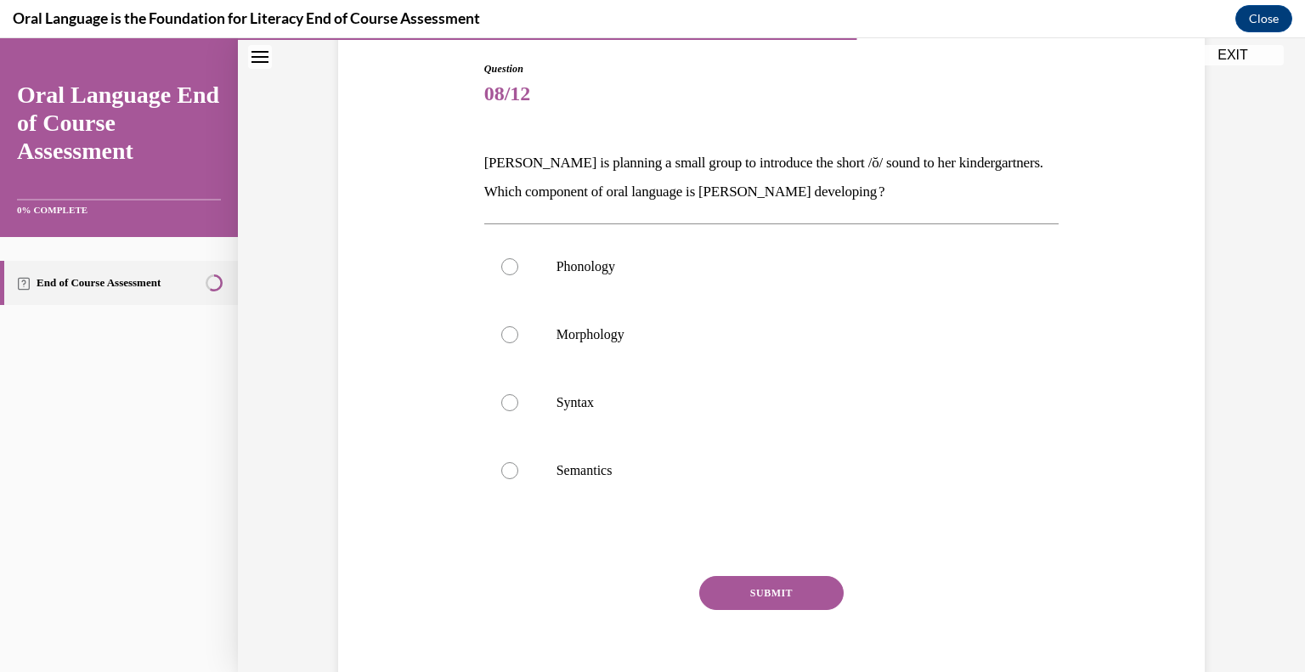
scroll to position [178, 0]
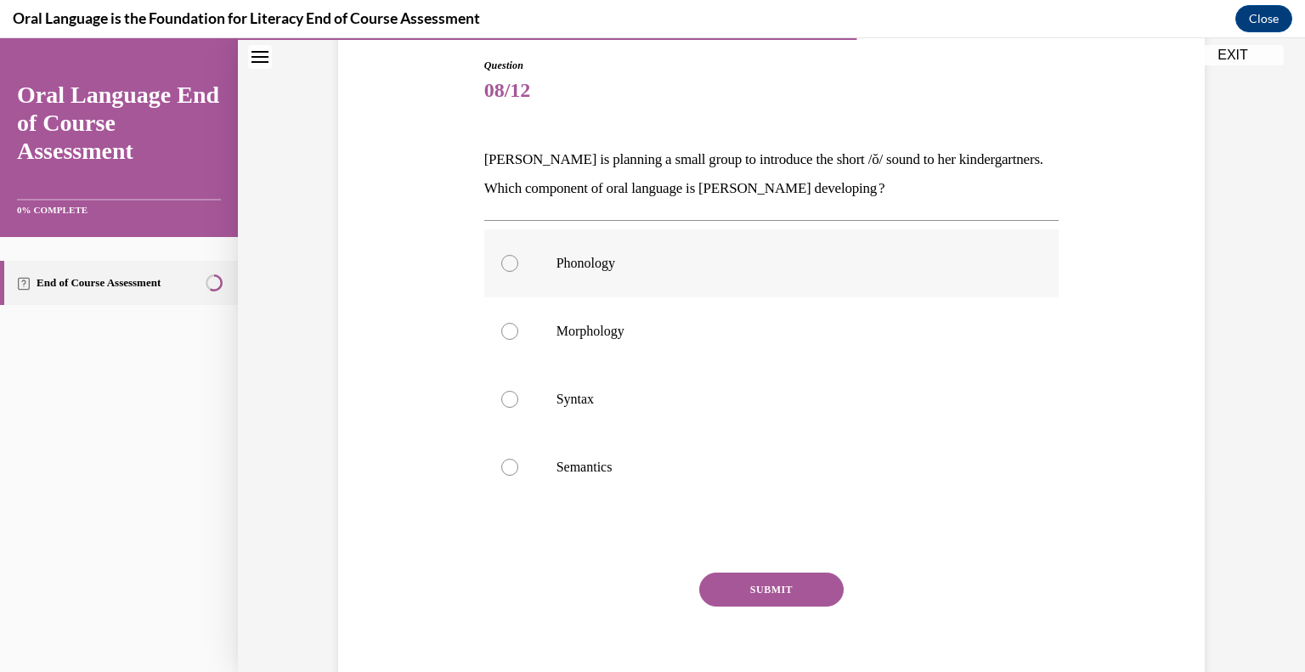
click at [508, 269] on div at bounding box center [509, 263] width 17 height 17
click at [508, 269] on input "Phonology" at bounding box center [509, 263] width 17 height 17
radio input "true"
click at [752, 587] on button "SUBMIT" at bounding box center [771, 589] width 144 height 34
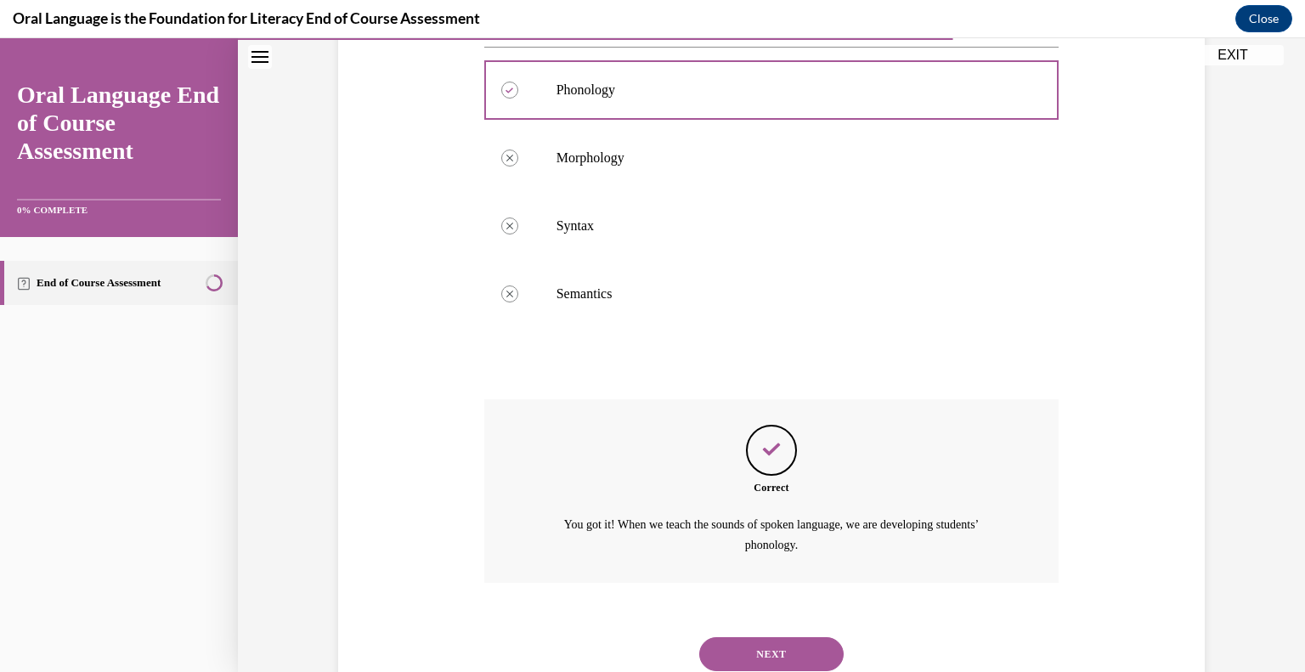
scroll to position [409, 0]
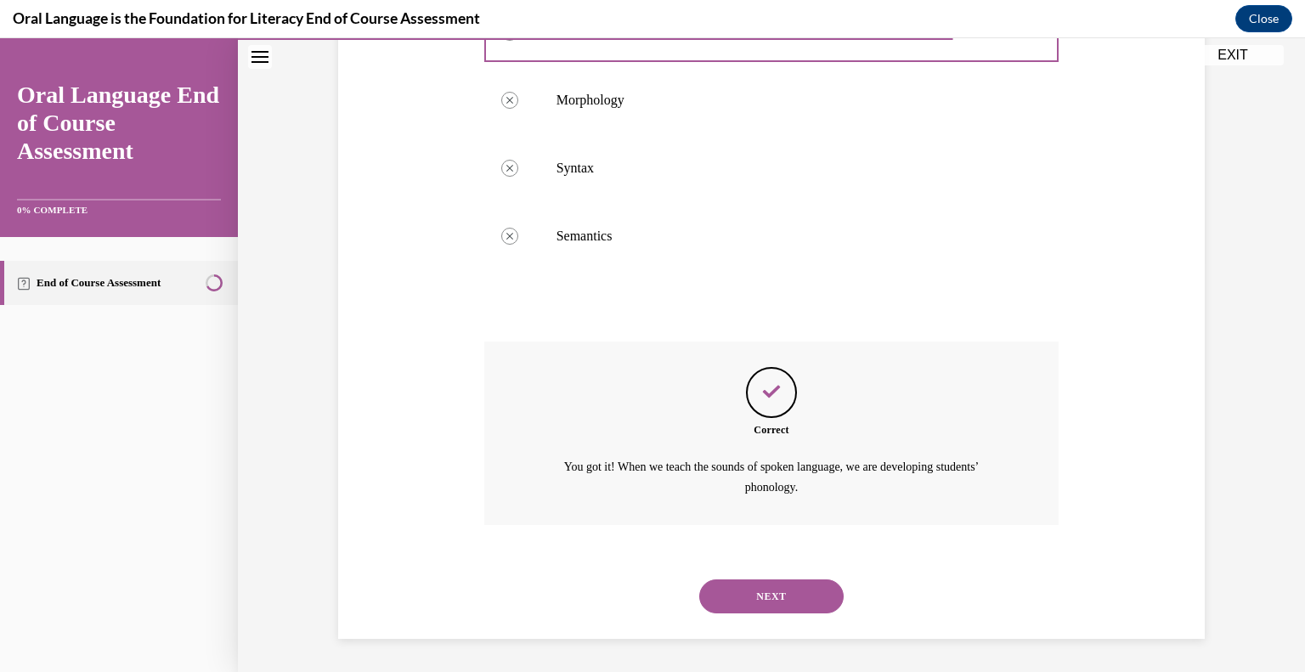
click at [752, 587] on button "NEXT" at bounding box center [771, 596] width 144 height 34
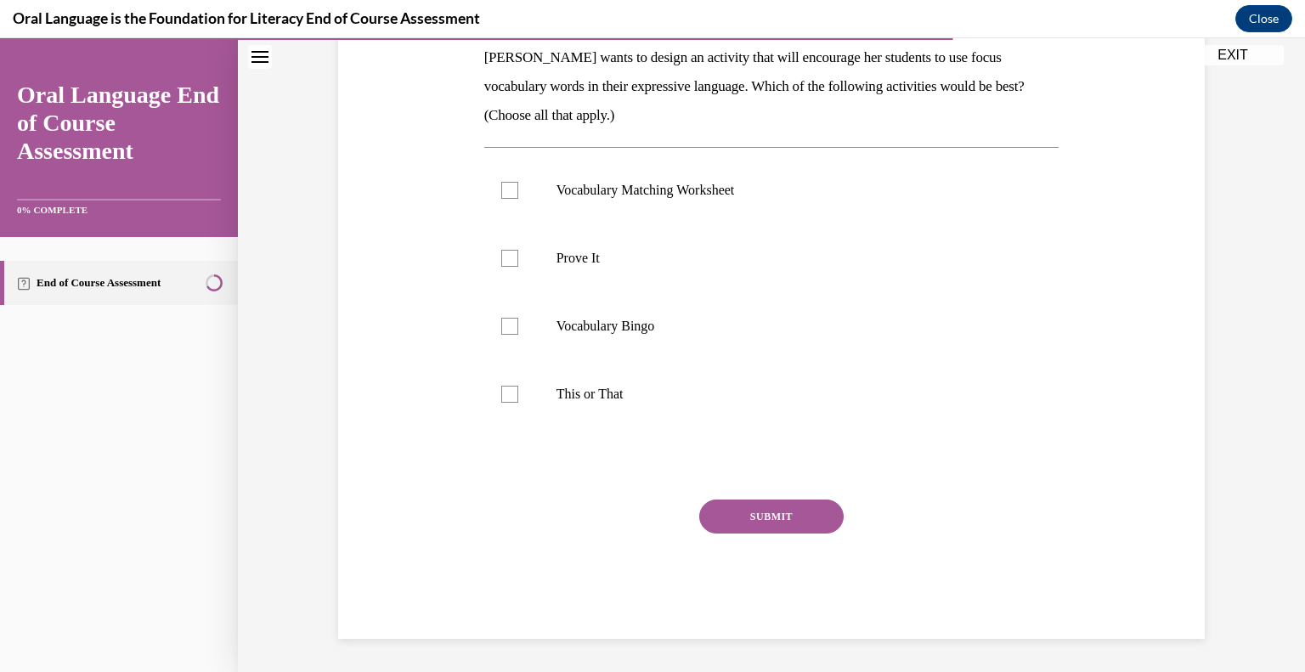
scroll to position [207, 0]
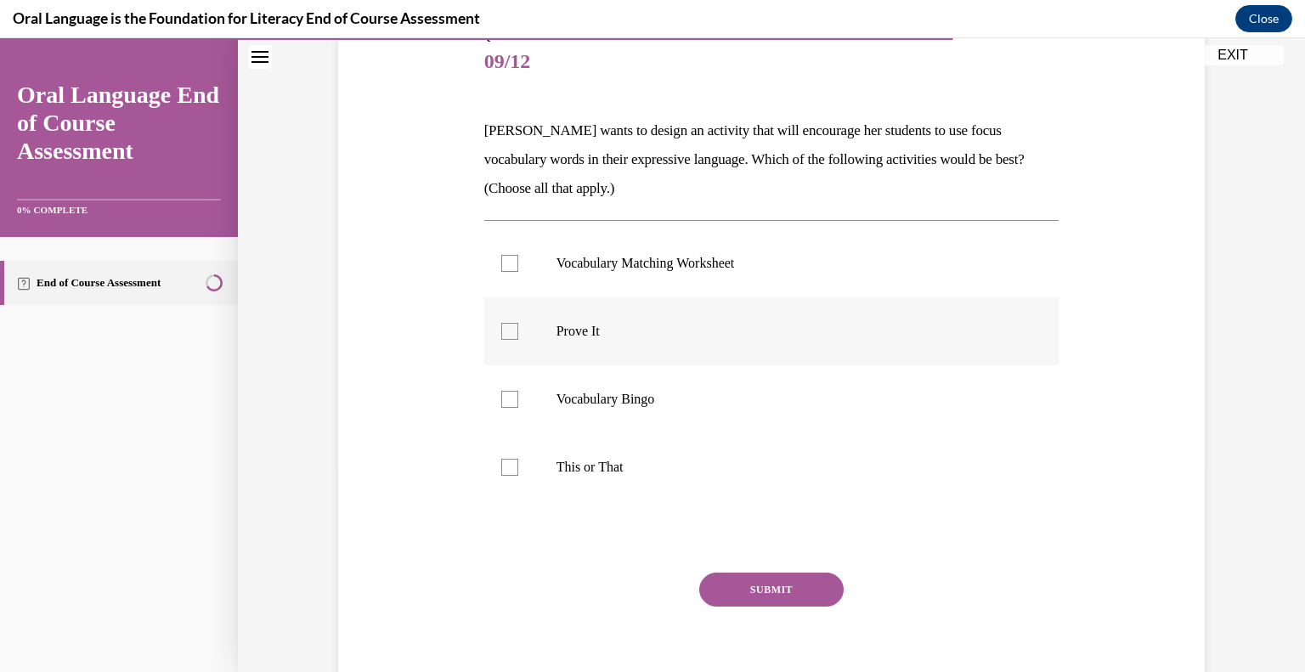
click at [587, 331] on p "Prove It" at bounding box center [786, 331] width 460 height 17
click at [518, 331] on input "Prove It" at bounding box center [509, 331] width 17 height 17
checkbox input "true"
click at [772, 586] on button "SUBMIT" at bounding box center [771, 589] width 144 height 34
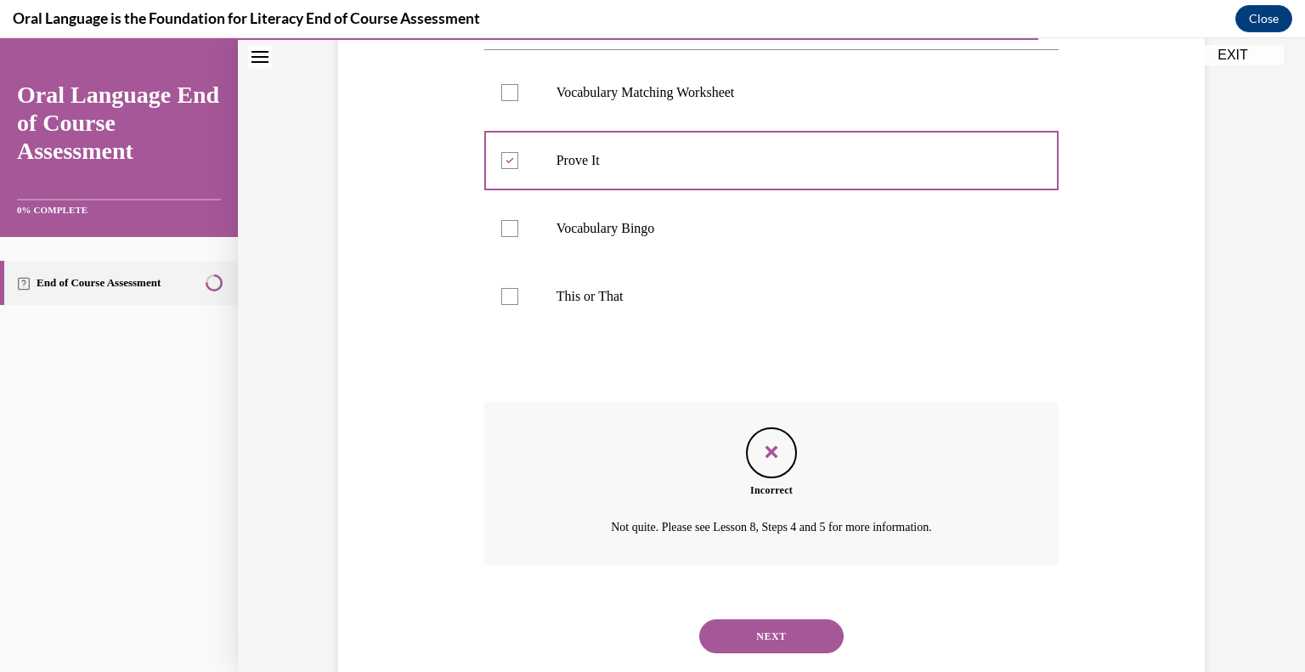
scroll to position [418, 0]
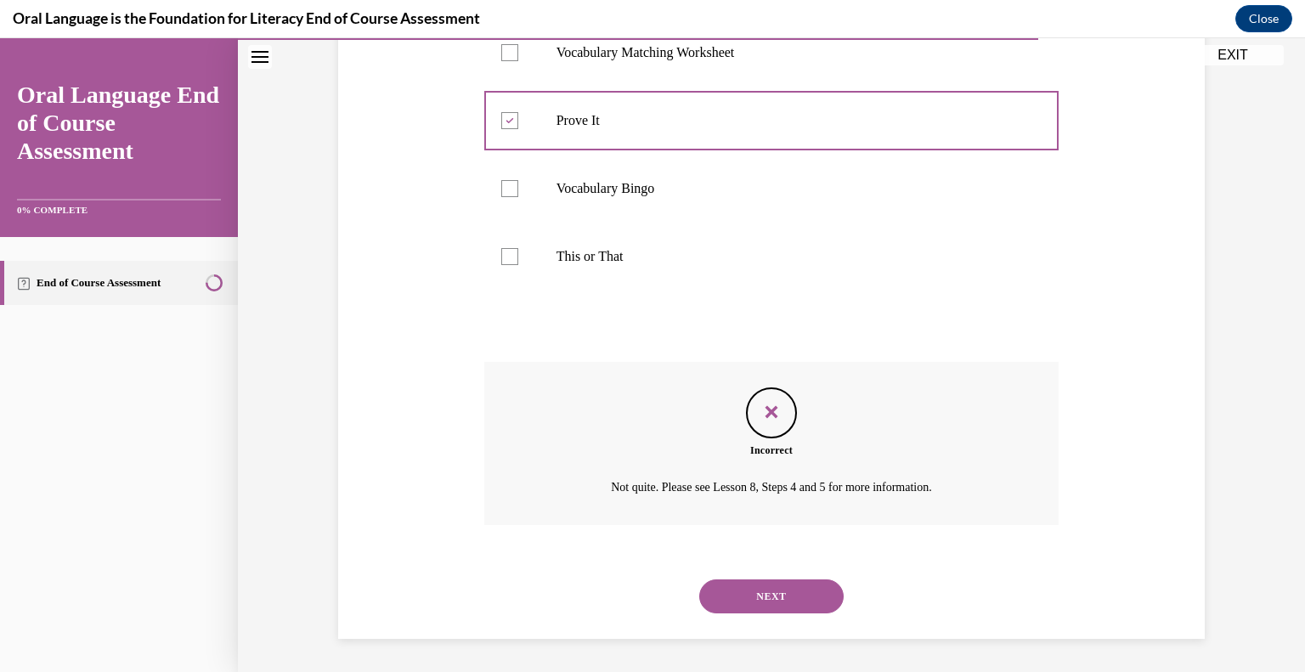
click at [512, 250] on div at bounding box center [509, 256] width 17 height 17
click at [771, 599] on button "NEXT" at bounding box center [771, 596] width 144 height 34
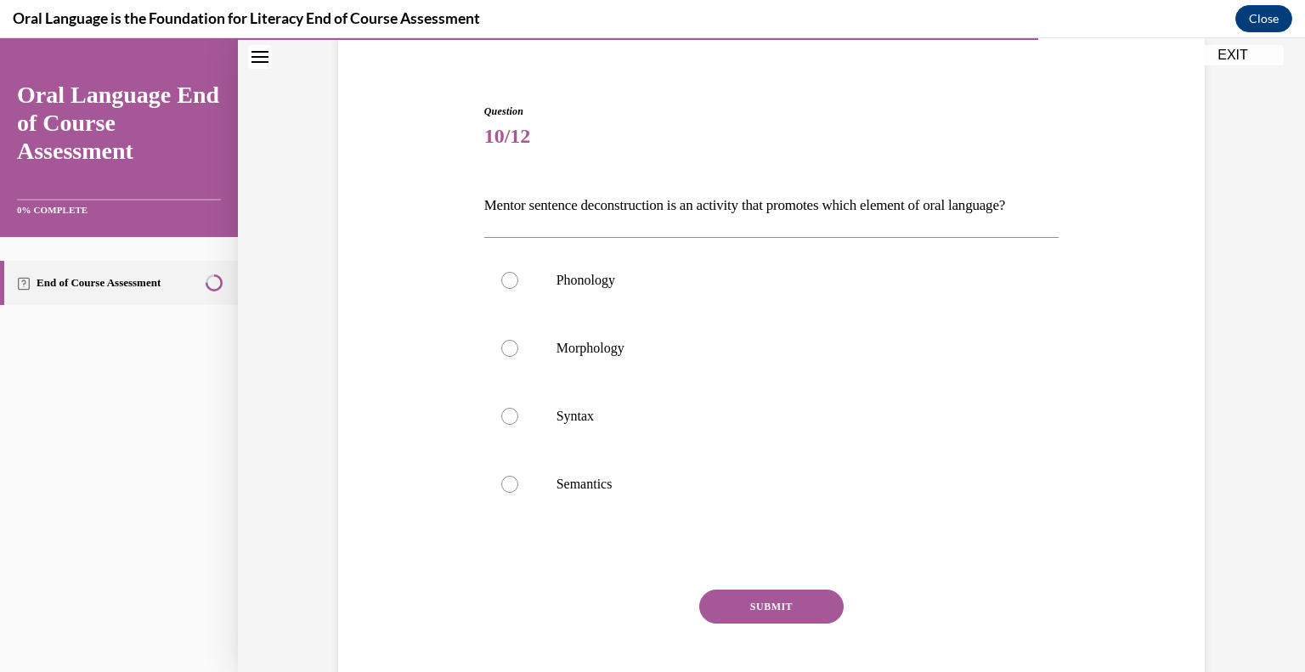
scroll to position [140, 0]
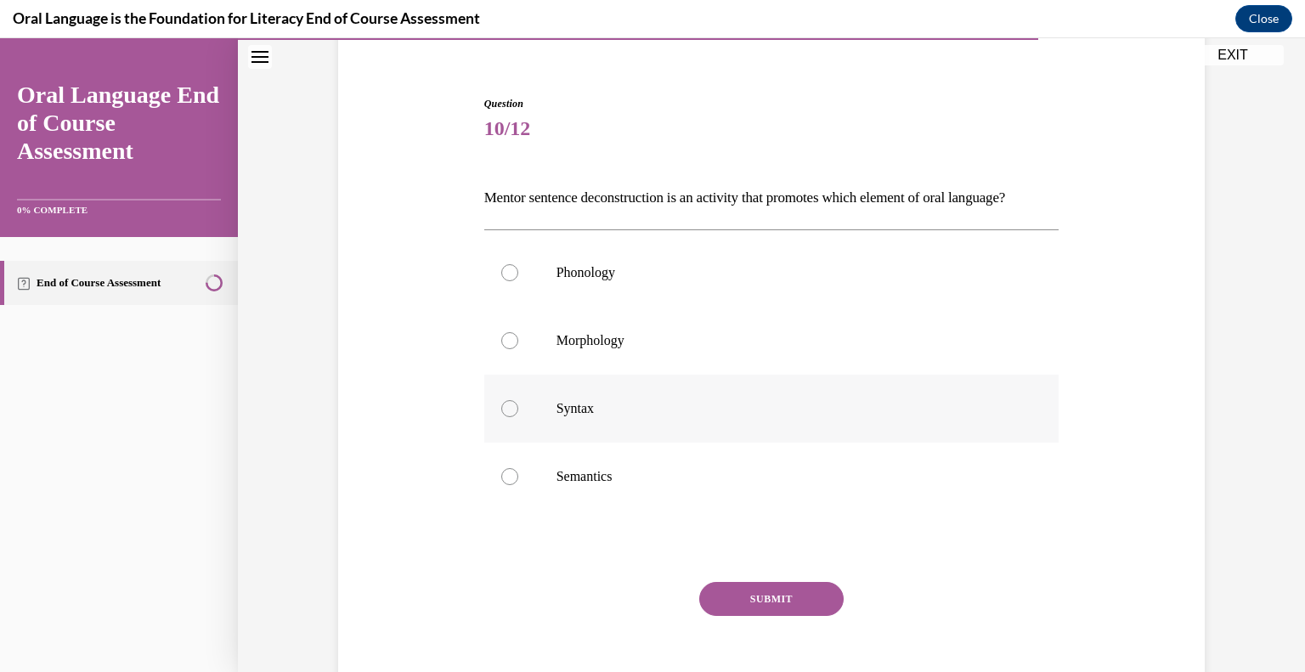
click at [506, 417] on div at bounding box center [509, 408] width 17 height 17
click at [506, 417] on input "Syntax" at bounding box center [509, 408] width 17 height 17
radio input "true"
click at [727, 616] on button "SUBMIT" at bounding box center [771, 599] width 144 height 34
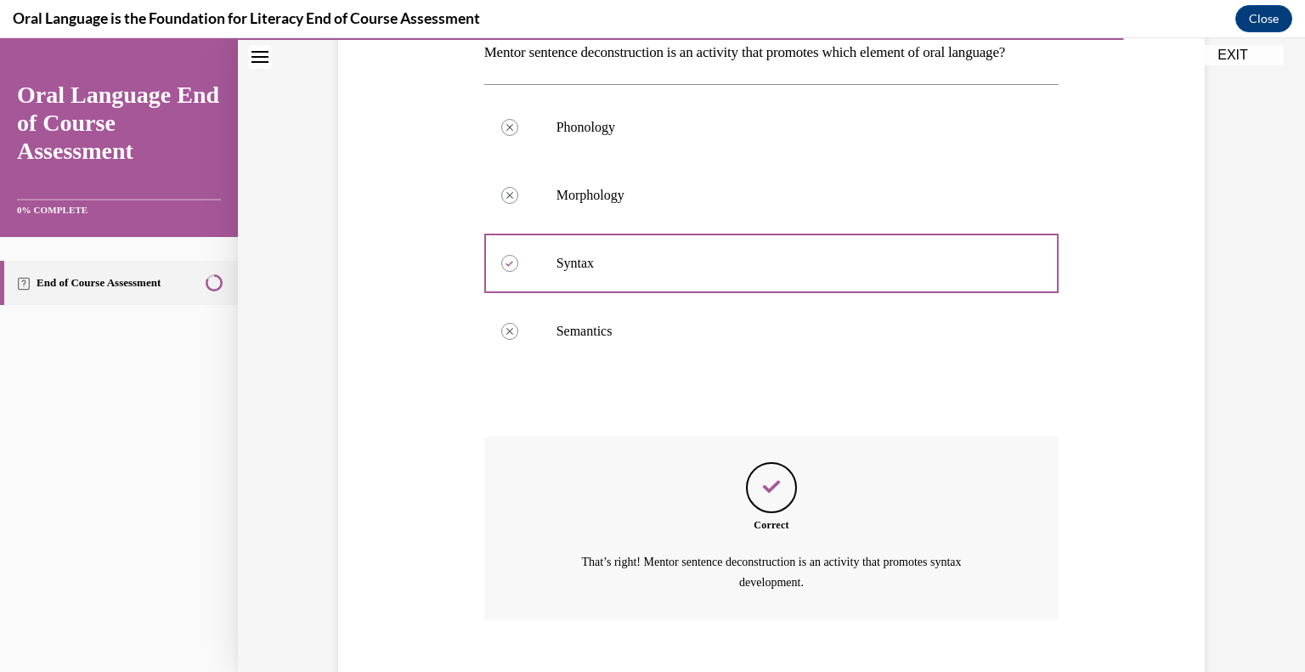
scroll to position [409, 0]
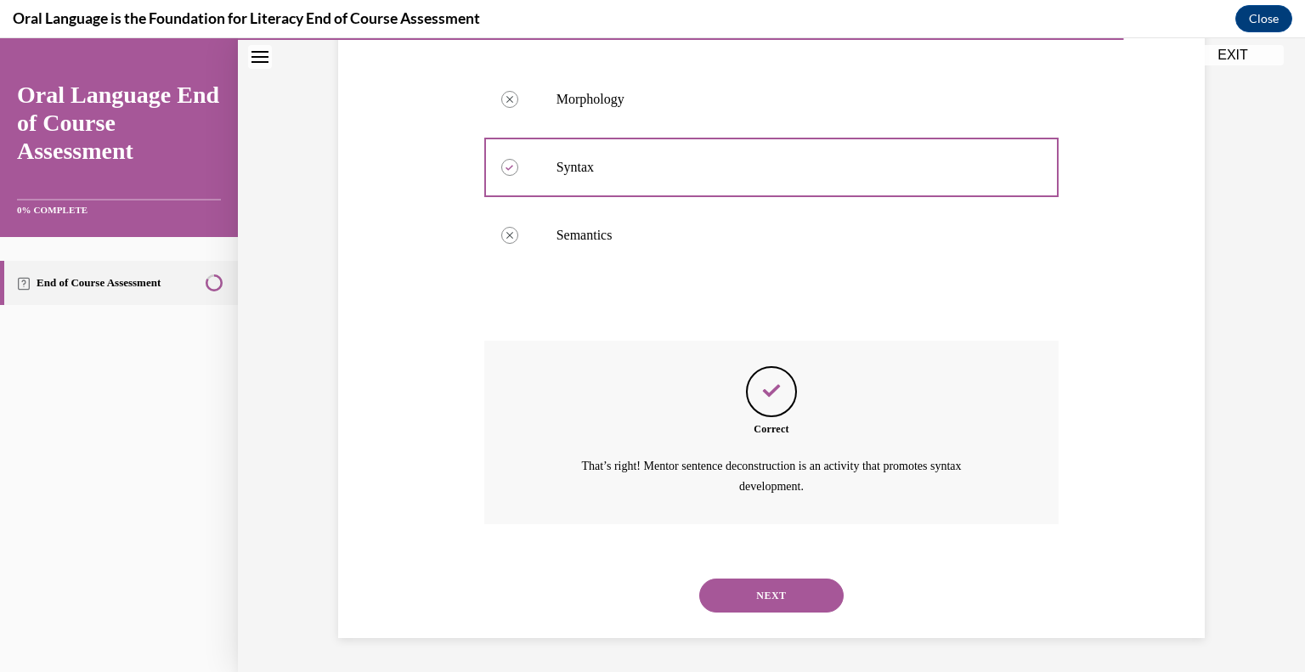
click at [780, 596] on button "NEXT" at bounding box center [771, 595] width 144 height 34
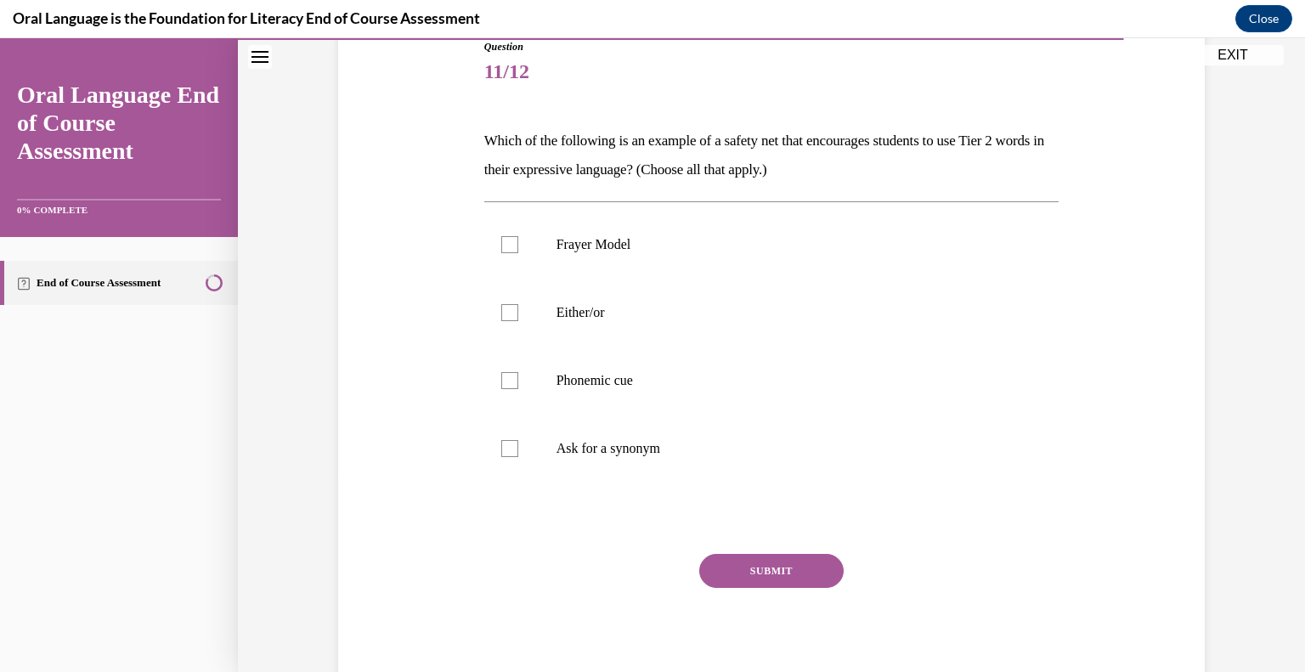
scroll to position [251, 0]
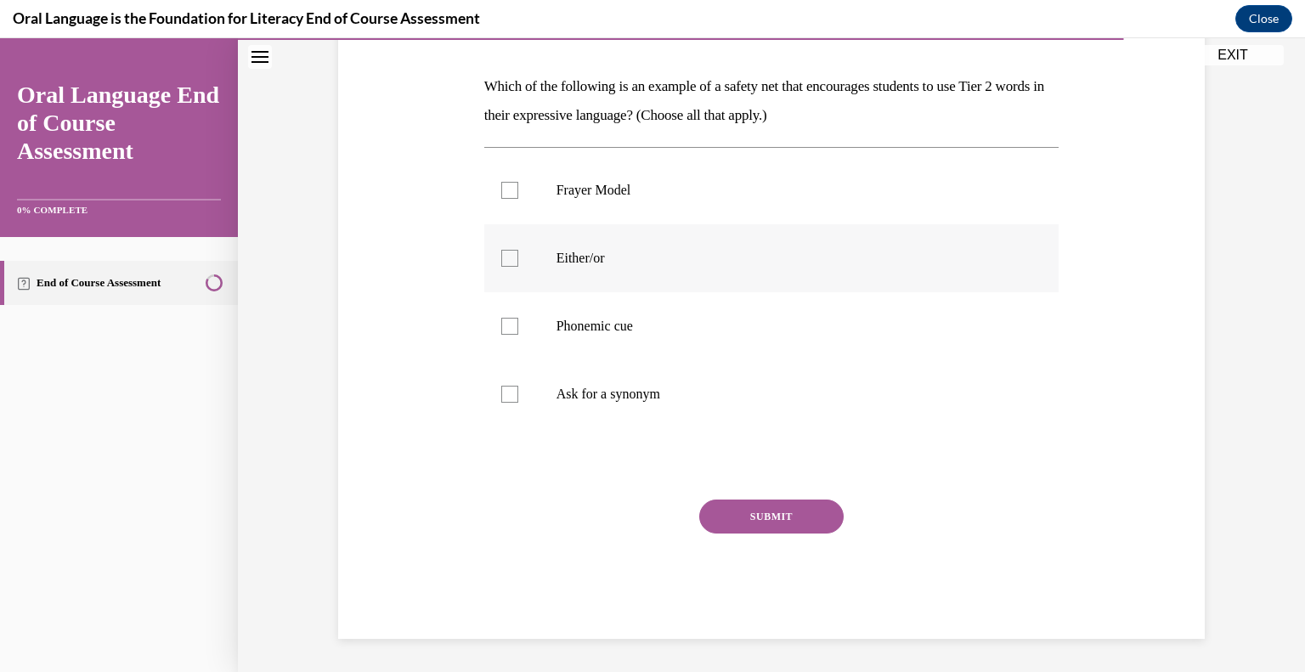
click at [506, 265] on div at bounding box center [509, 258] width 17 height 17
click at [506, 265] on input "Either/or" at bounding box center [509, 258] width 17 height 17
checkbox input "true"
click at [513, 325] on div at bounding box center [509, 326] width 17 height 17
click at [513, 325] on input "Phonemic cue" at bounding box center [509, 326] width 17 height 17
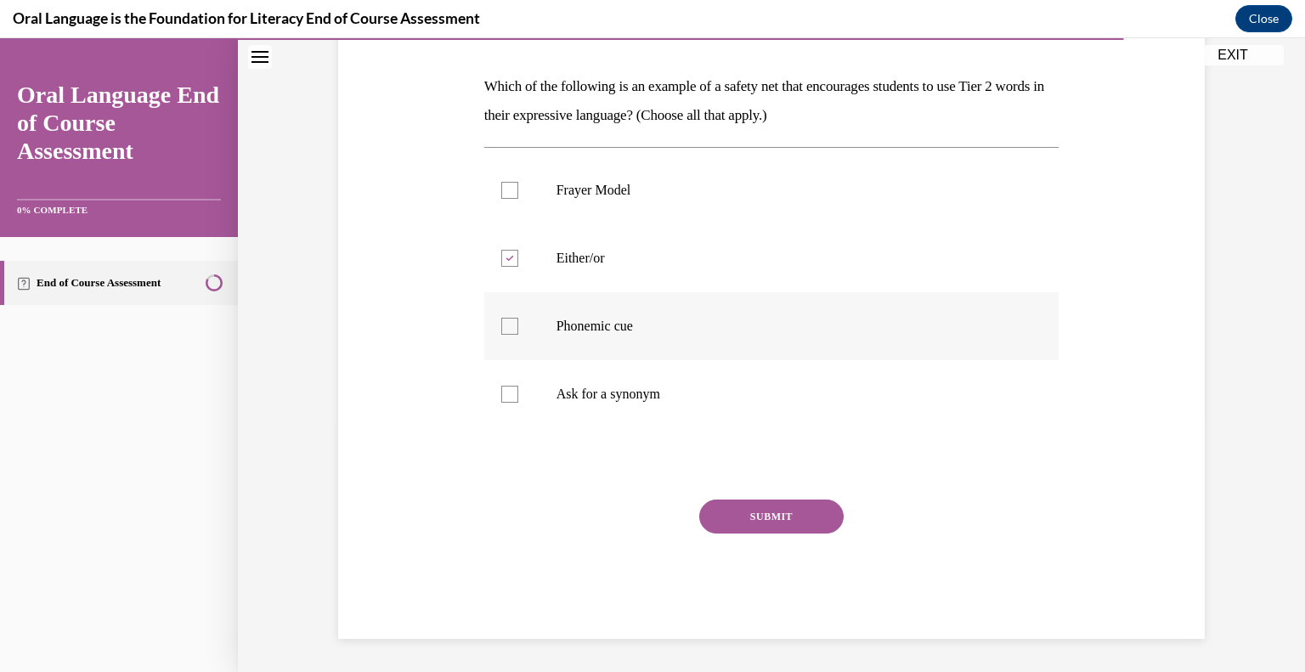
checkbox input "true"
click at [512, 386] on div at bounding box center [509, 394] width 17 height 17
click at [512, 386] on input "Ask for a synonym" at bounding box center [509, 394] width 17 height 17
checkbox input "true"
click at [768, 521] on button "SUBMIT" at bounding box center [771, 516] width 144 height 34
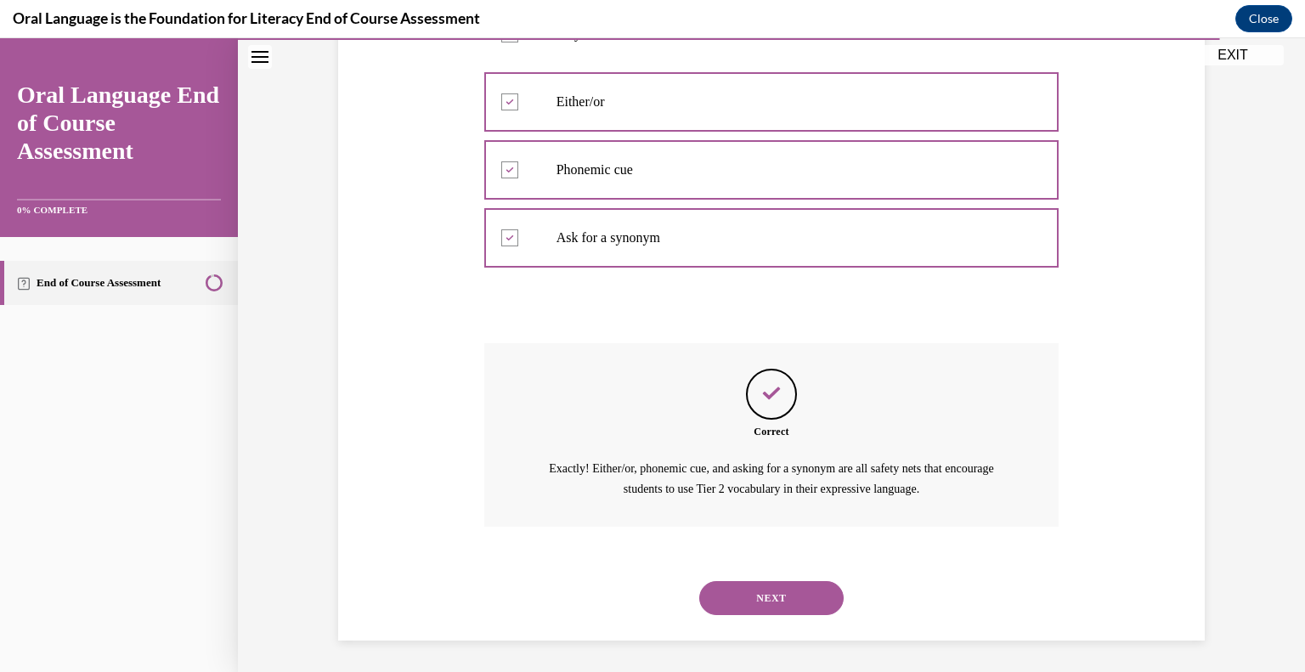
scroll to position [409, 0]
click at [768, 589] on button "NEXT" at bounding box center [771, 596] width 144 height 34
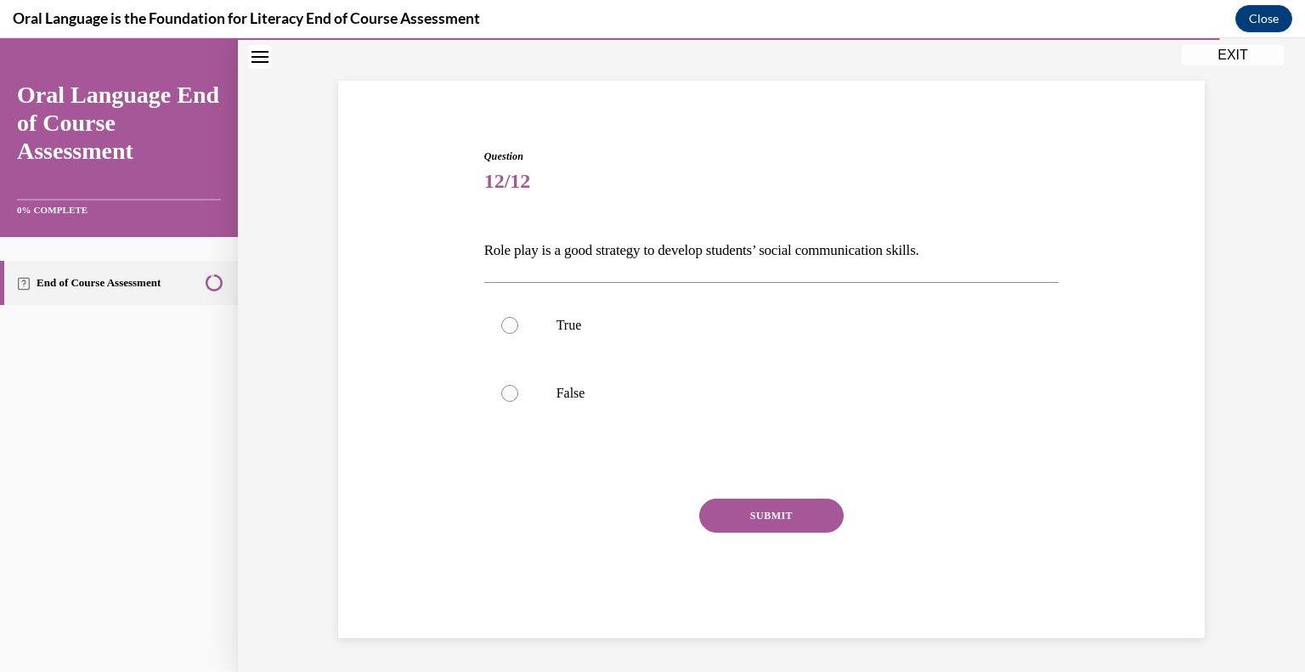
scroll to position [87, 0]
click at [512, 326] on div at bounding box center [509, 326] width 17 height 17
click at [512, 326] on input "True" at bounding box center [509, 326] width 17 height 17
radio input "true"
click at [755, 511] on button "SUBMIT" at bounding box center [771, 516] width 144 height 34
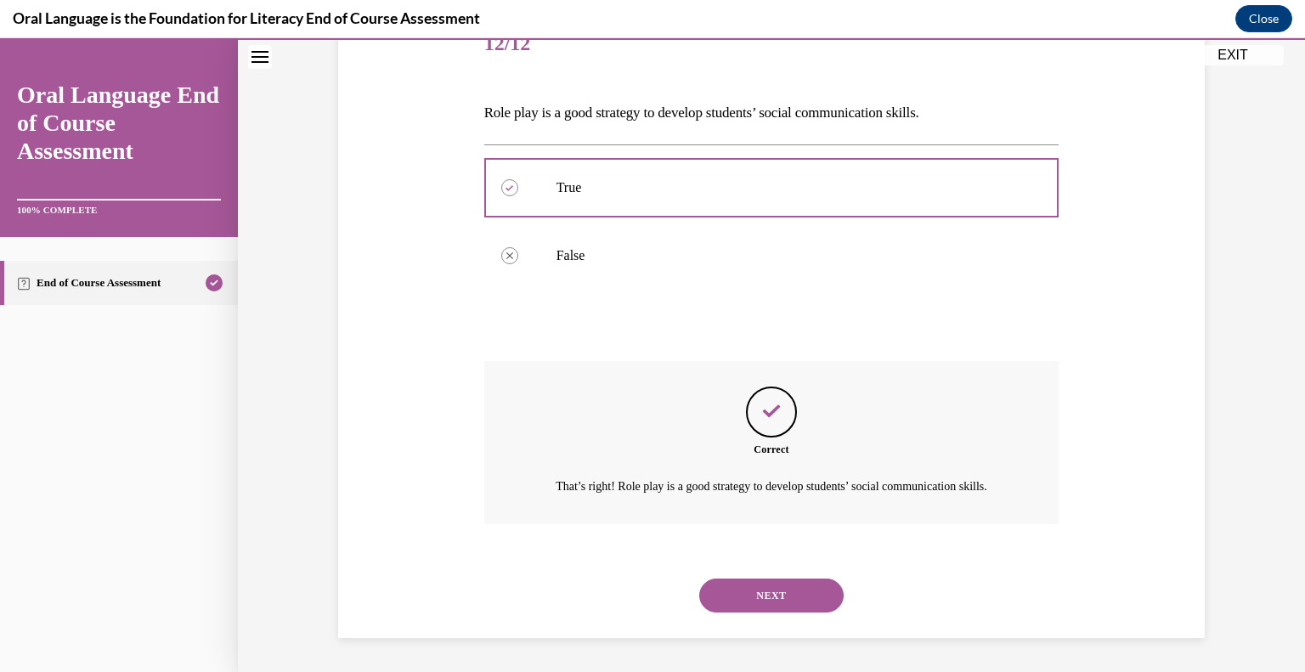
scroll to position [245, 0]
click at [786, 588] on button "NEXT" at bounding box center [771, 595] width 144 height 34
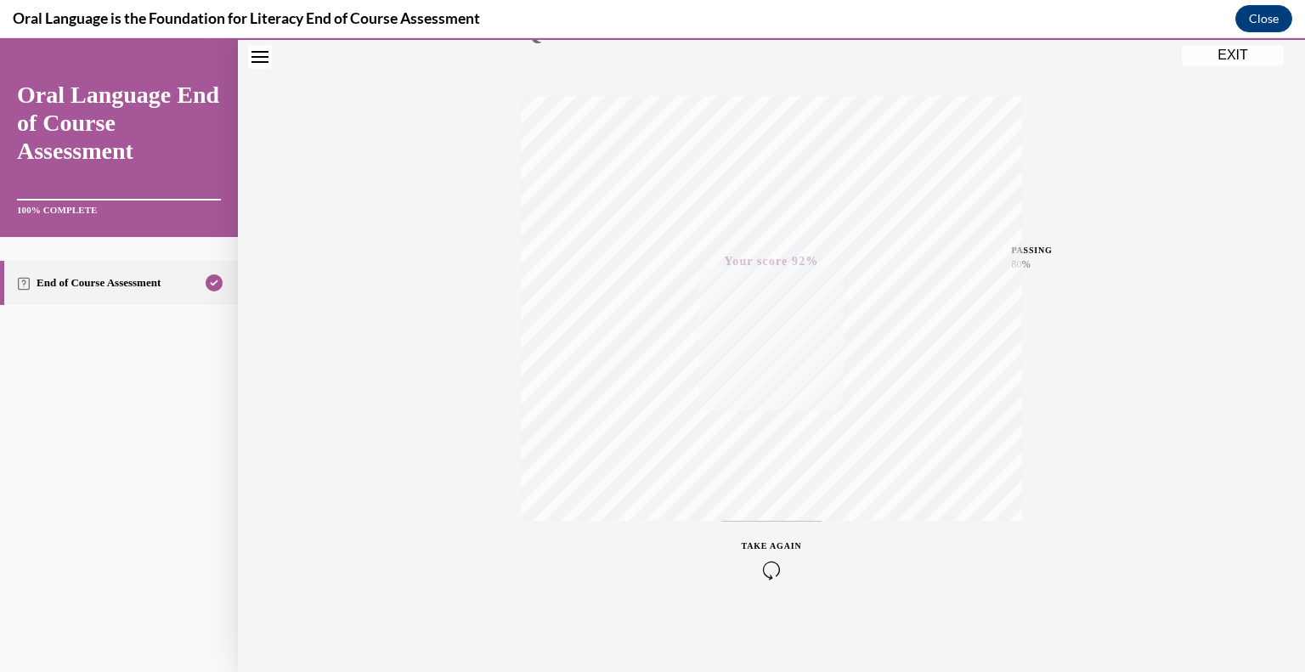
scroll to position [236, 0]
